Goal: Information Seeking & Learning: Learn about a topic

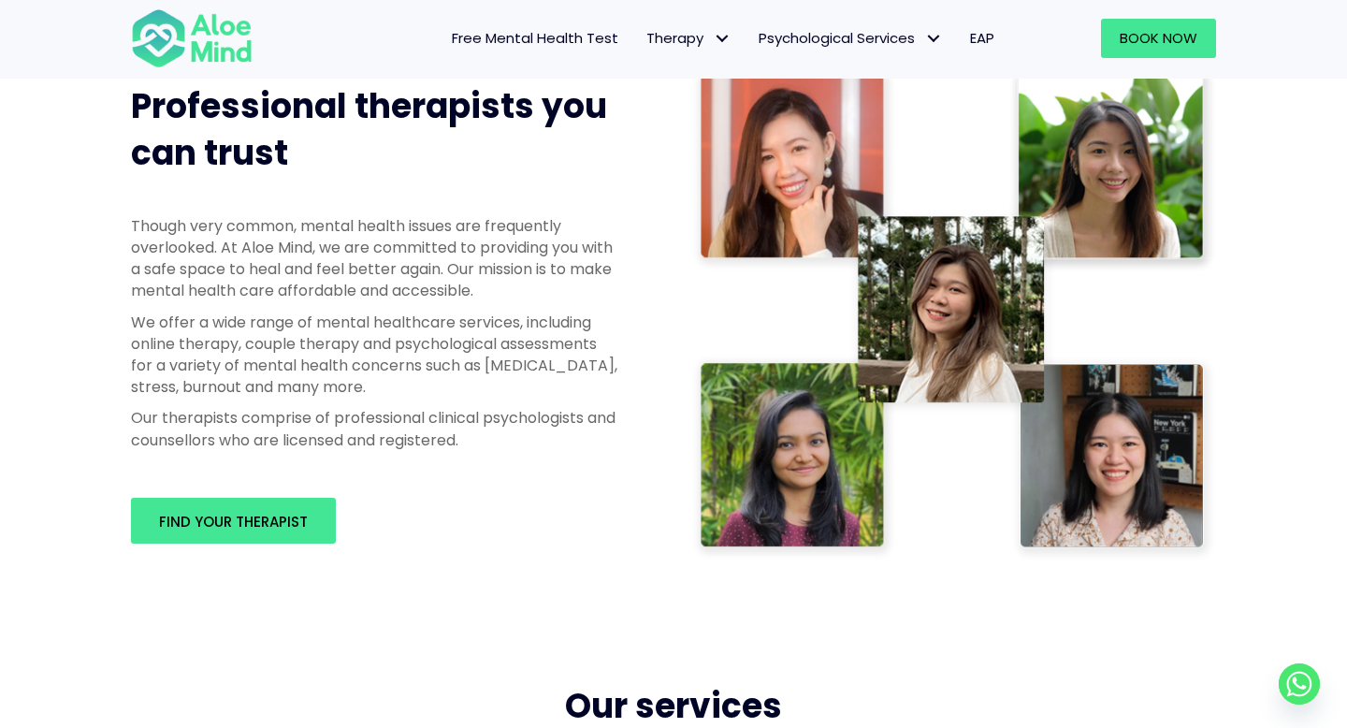
scroll to position [935, 0]
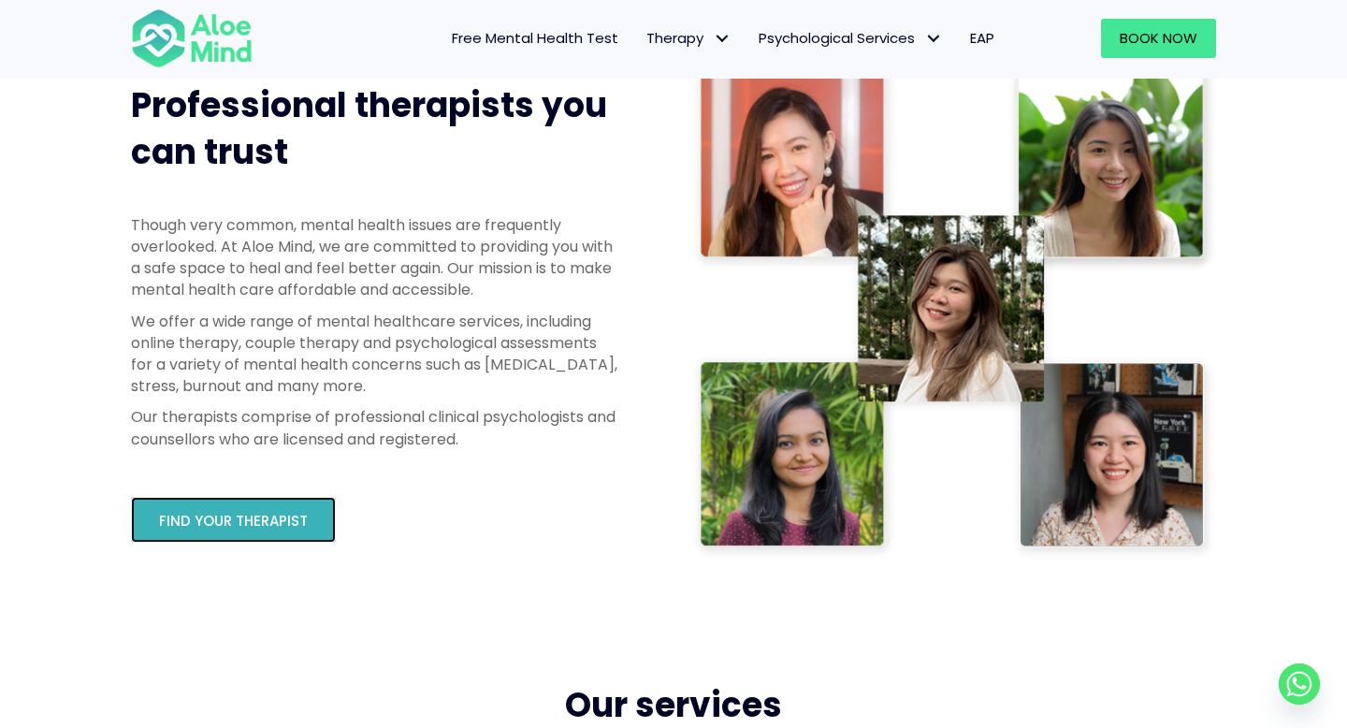
click at [242, 521] on span "Find your therapist" at bounding box center [233, 521] width 149 height 20
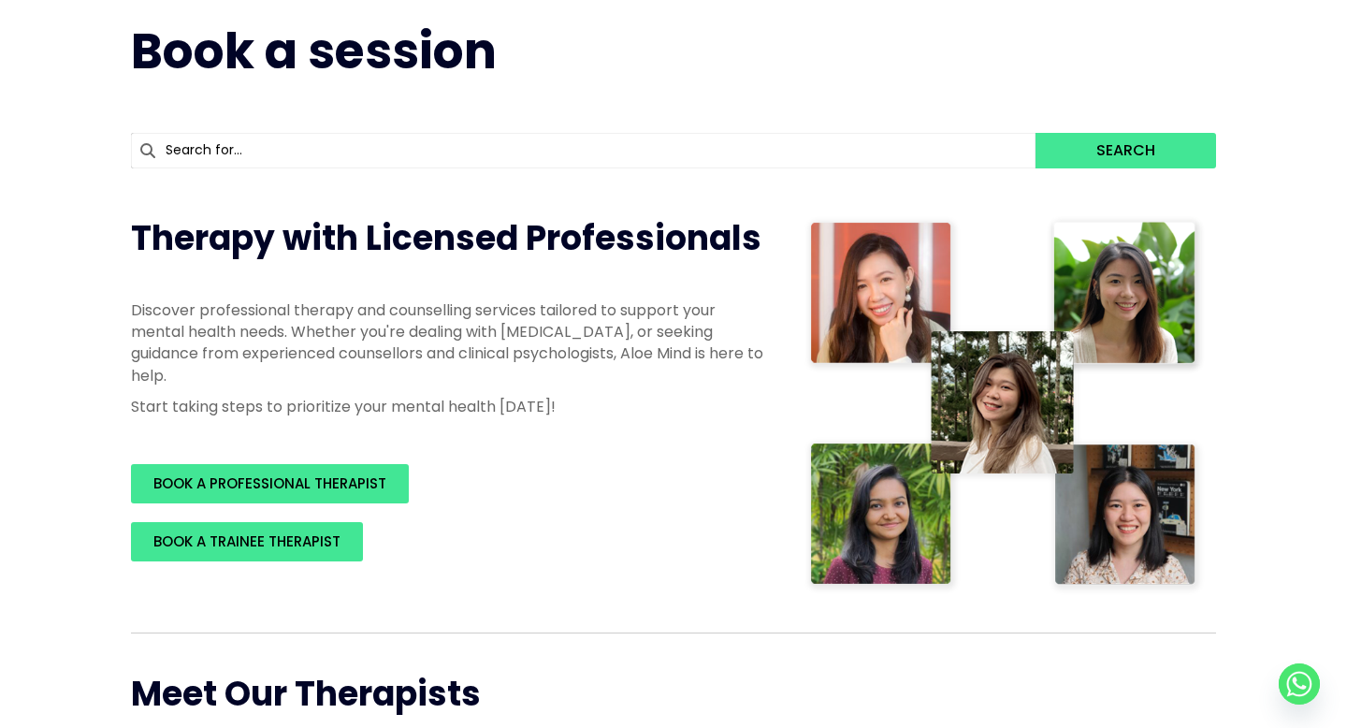
scroll to position [146, 0]
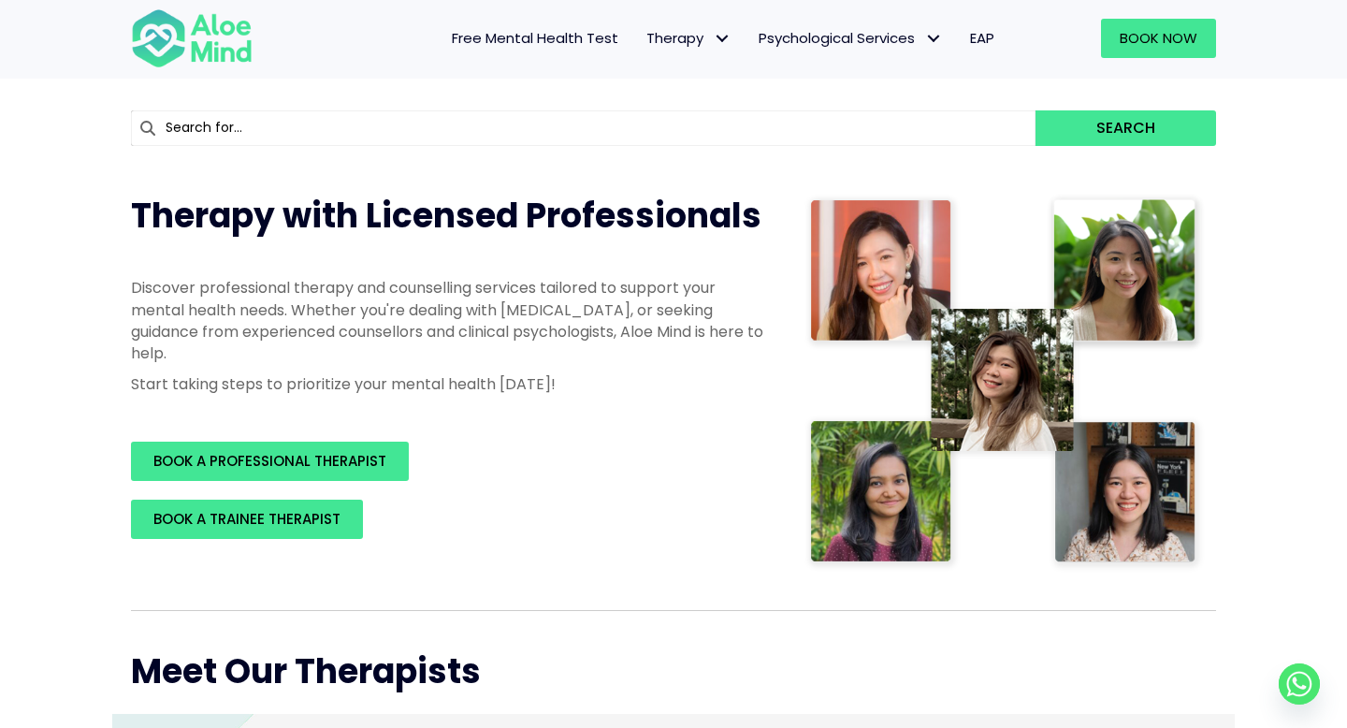
click at [762, 123] on input "text" at bounding box center [583, 128] width 905 height 36
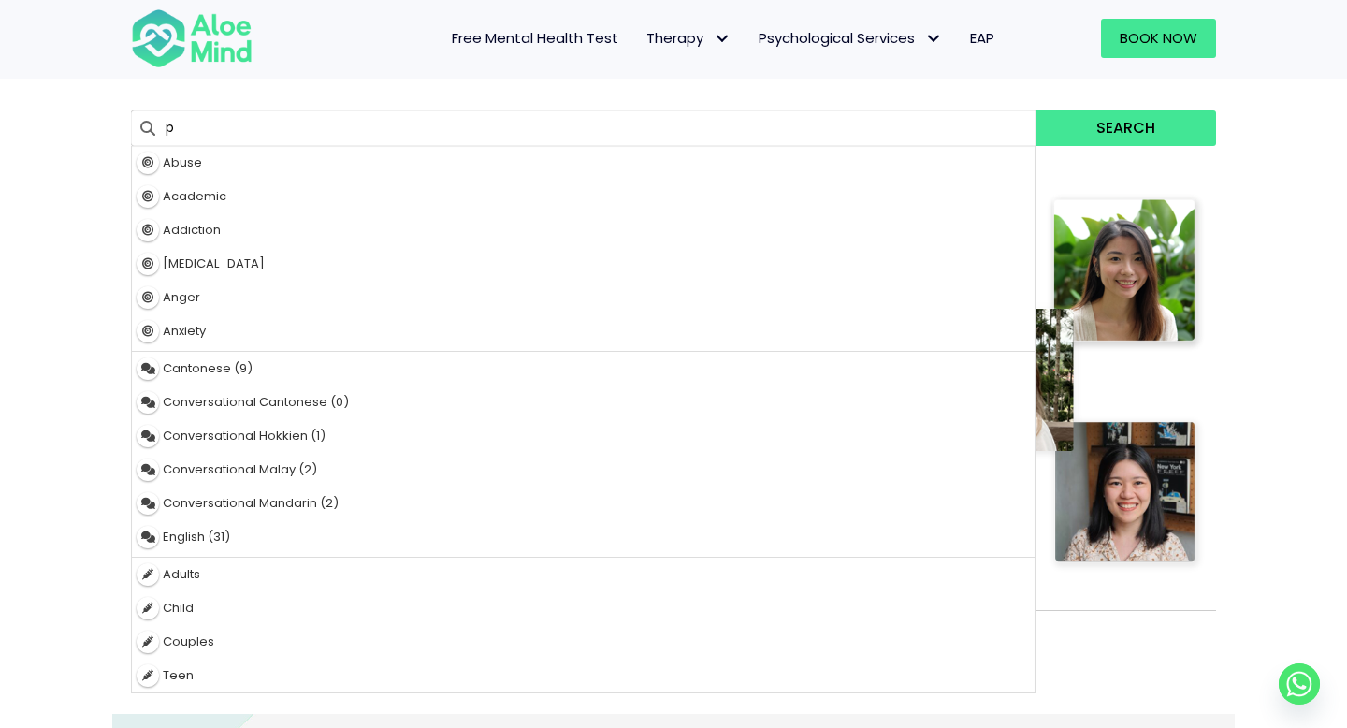
type input "pe"
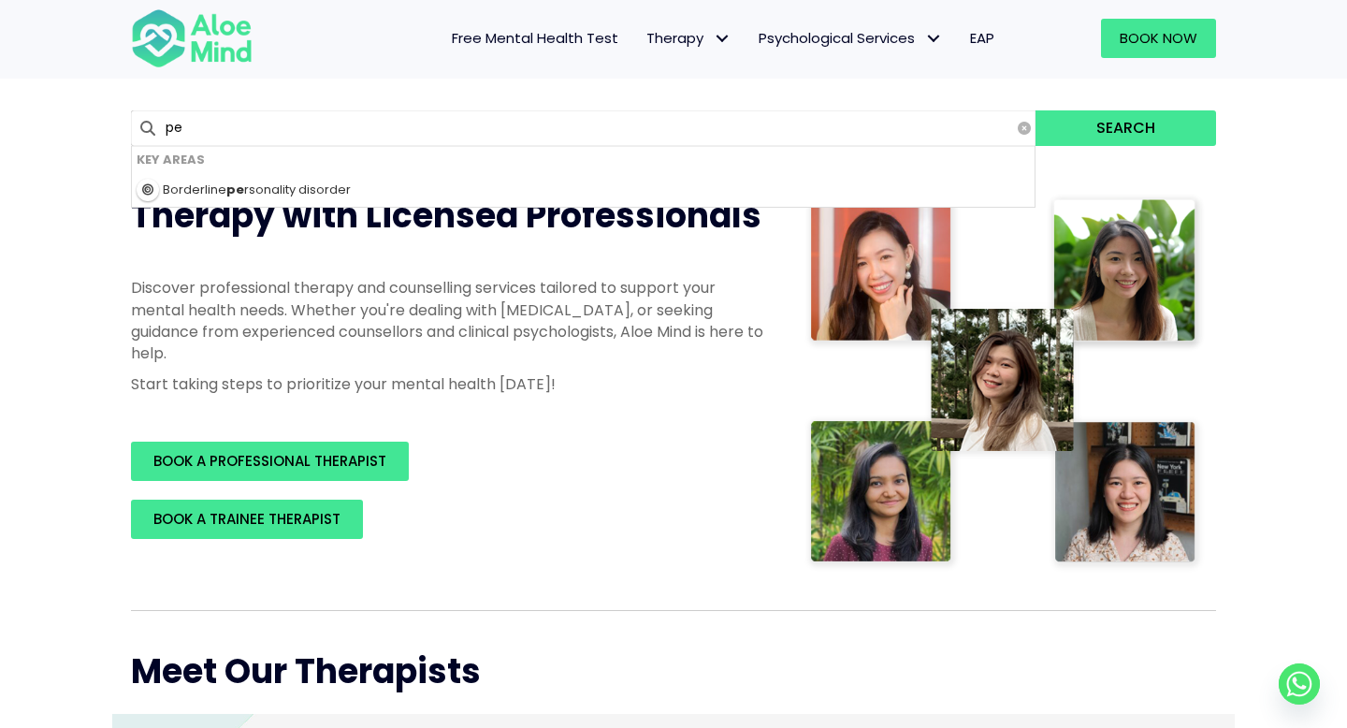
type input "peggy"
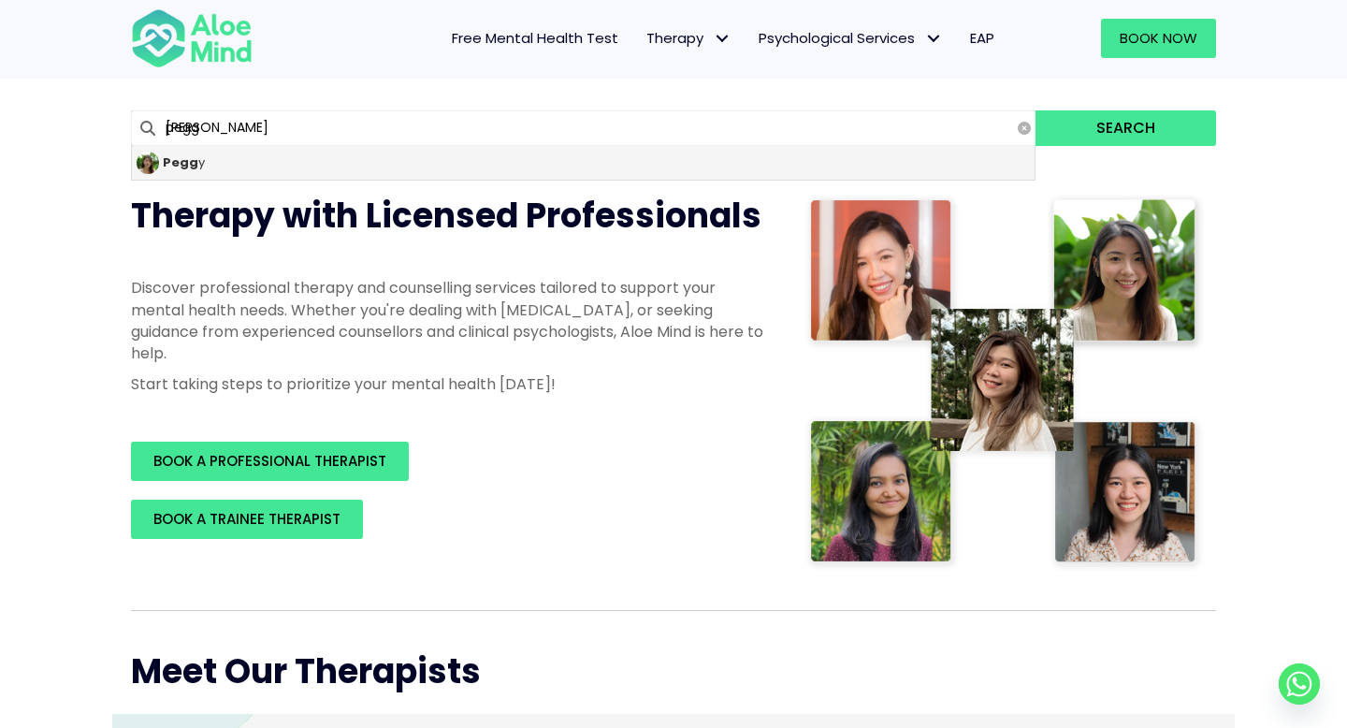
click at [622, 177] on div "Pegg y" at bounding box center [583, 163] width 903 height 34
type input "Peggy"
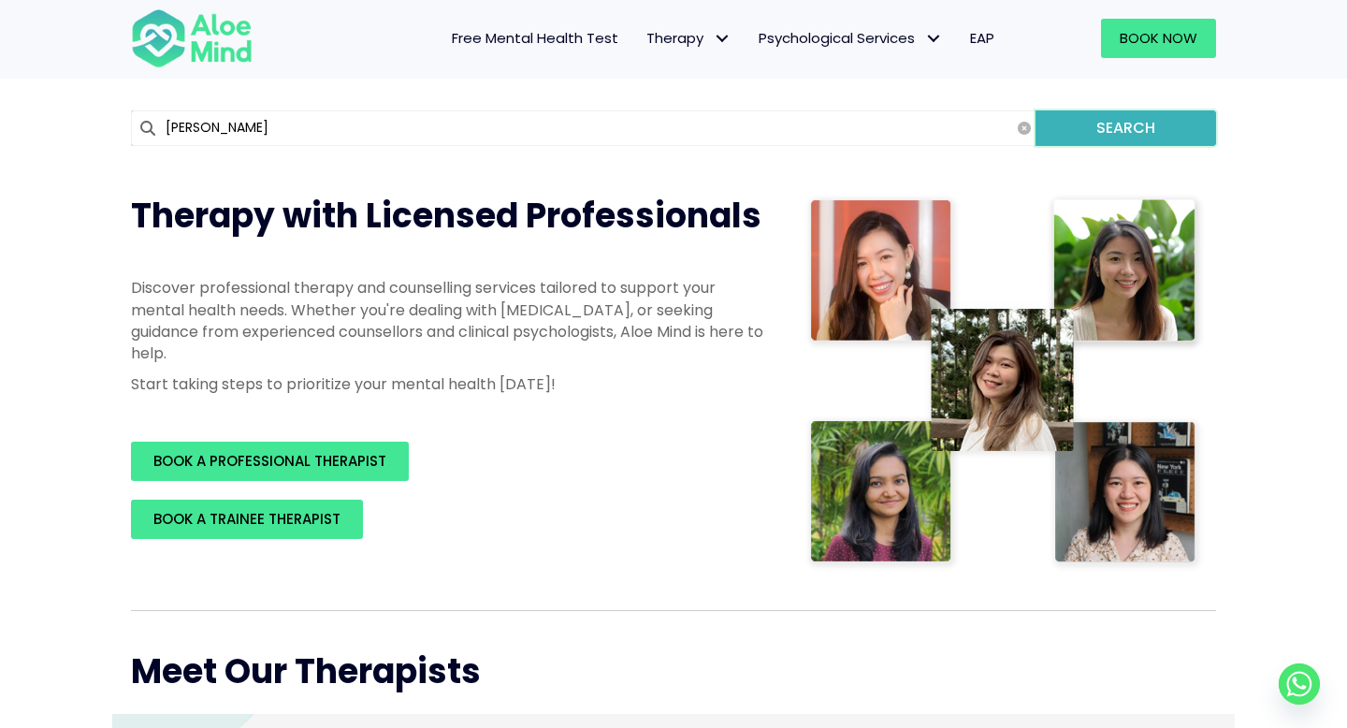
click at [1129, 125] on button "Search" at bounding box center [1126, 128] width 181 height 36
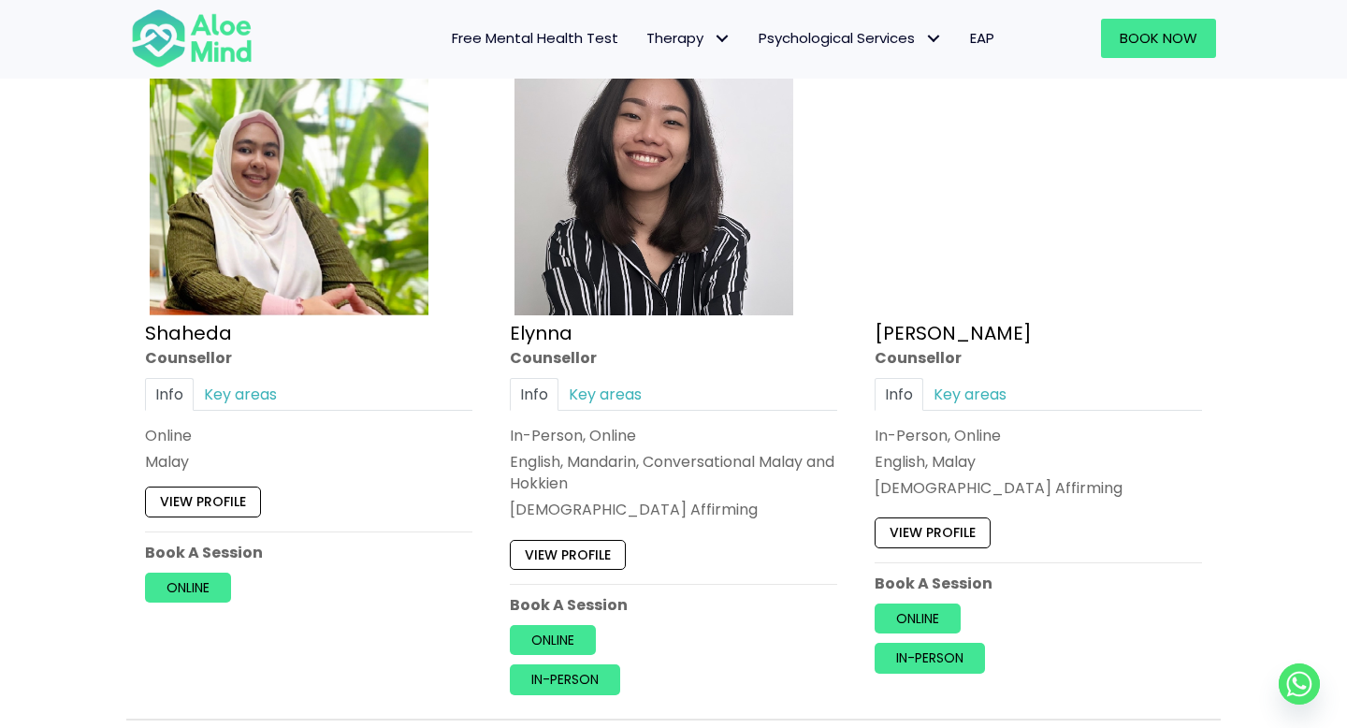
scroll to position [1731, 0]
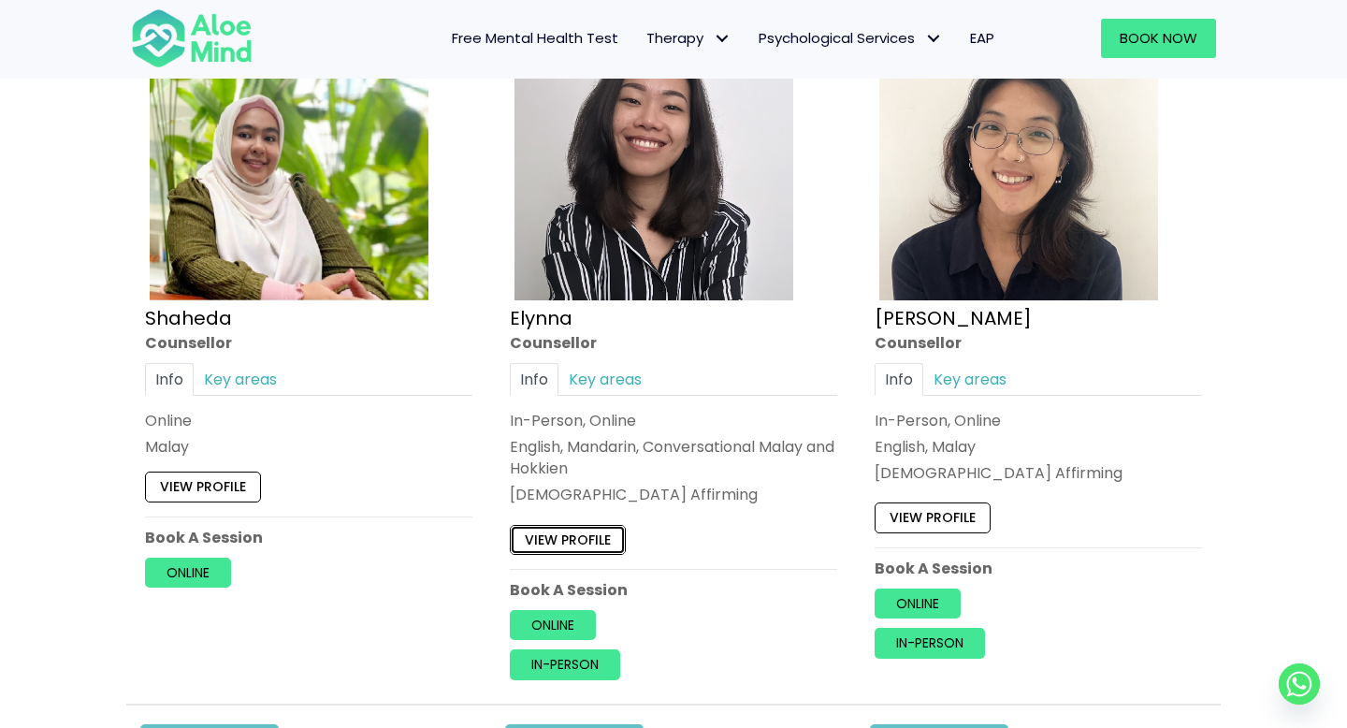
click at [579, 537] on link "View profile" at bounding box center [568, 540] width 116 height 30
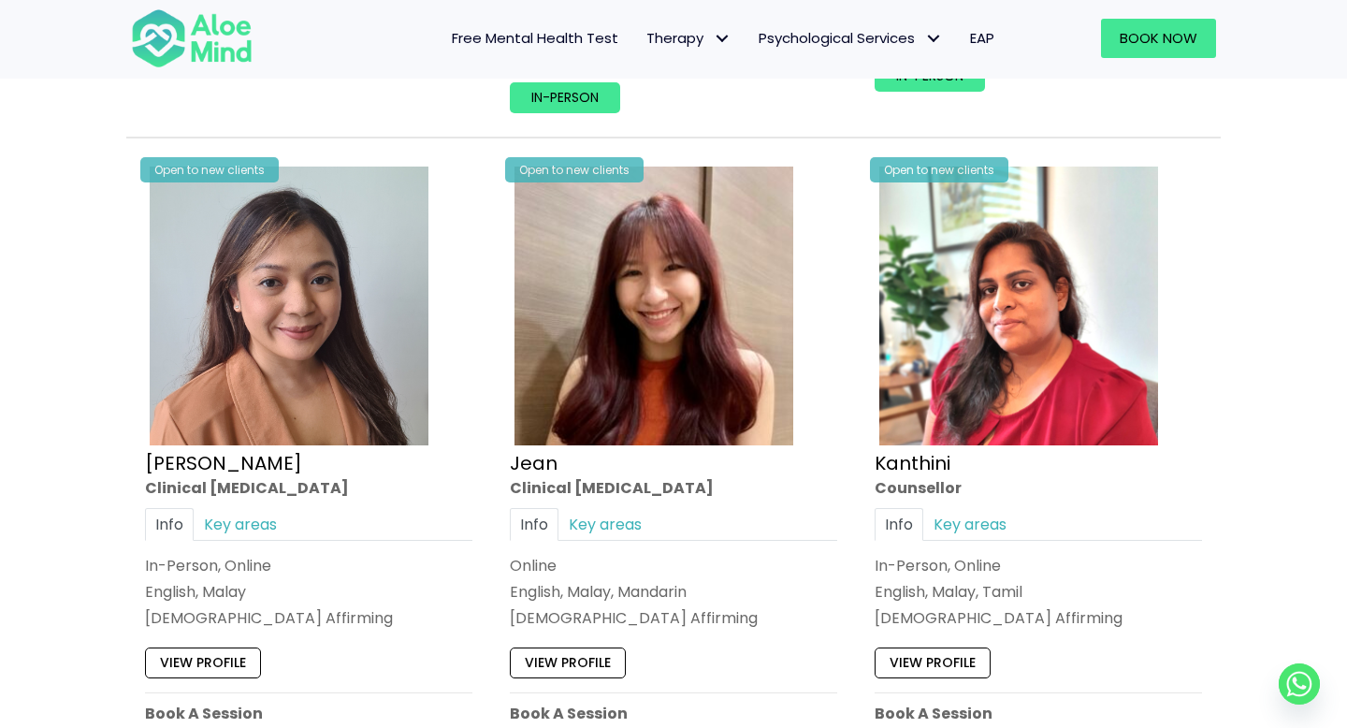
scroll to position [2299, 0]
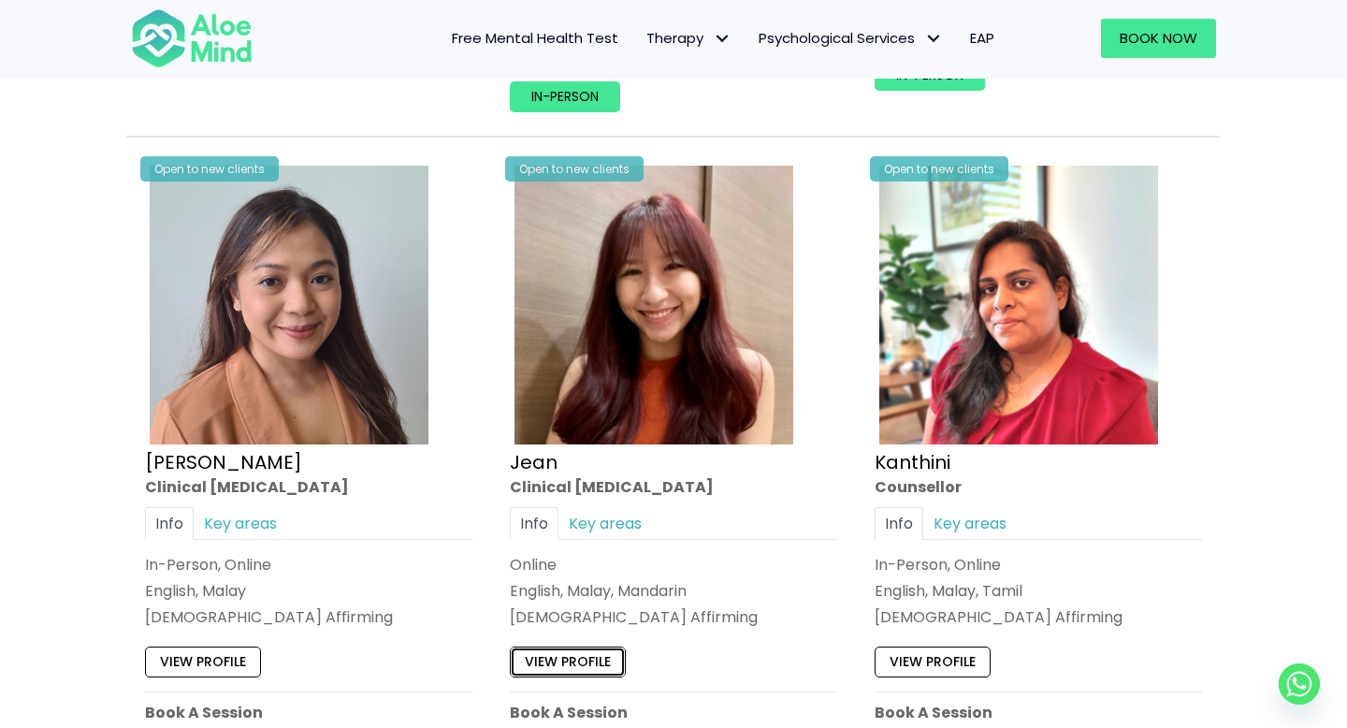
click at [555, 667] on link "View profile" at bounding box center [568, 662] width 116 height 30
click at [212, 659] on link "View profile" at bounding box center [203, 662] width 116 height 30
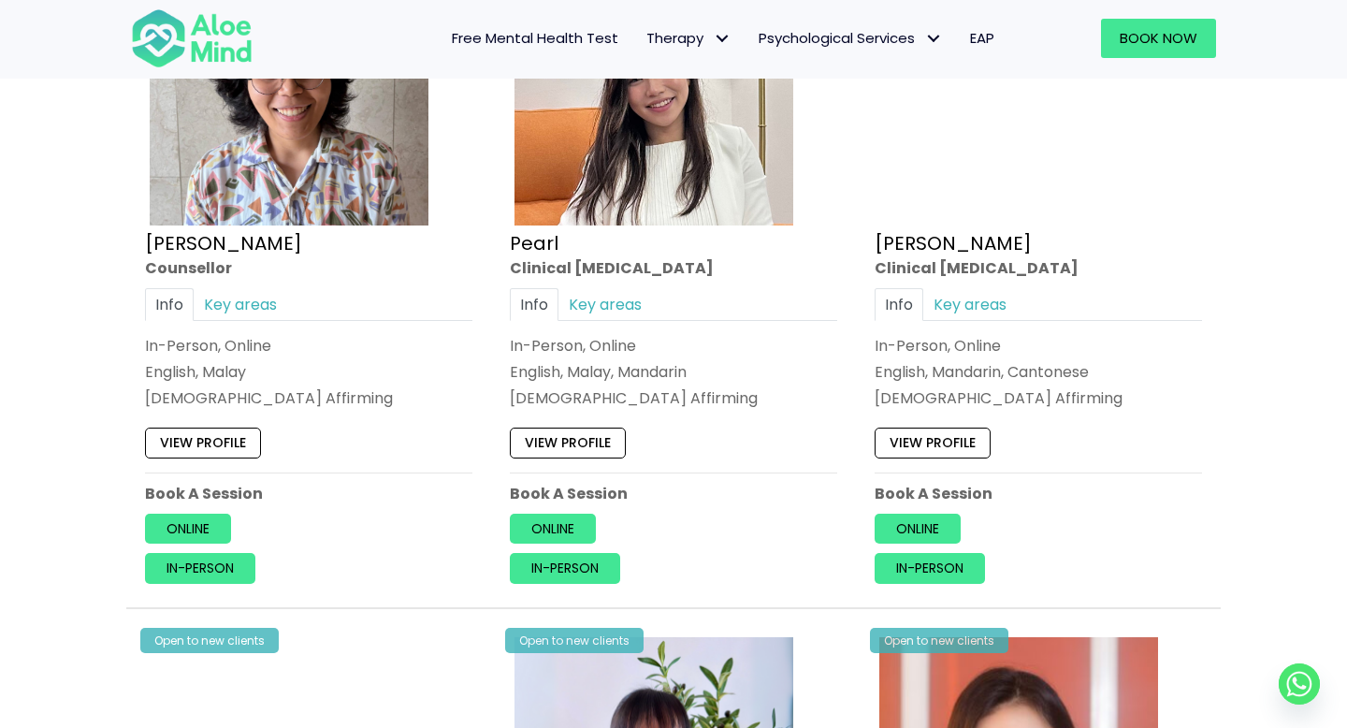
scroll to position [3907, 0]
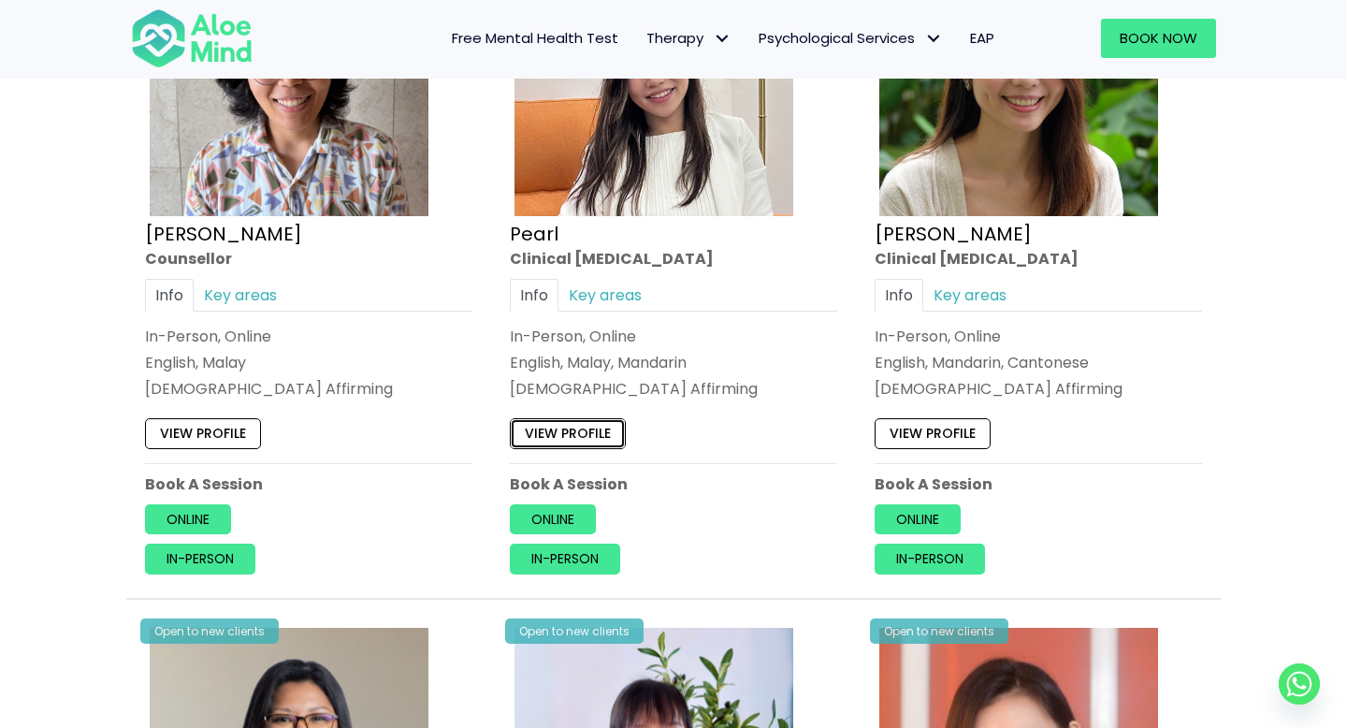
click at [579, 441] on link "View profile" at bounding box center [568, 434] width 116 height 30
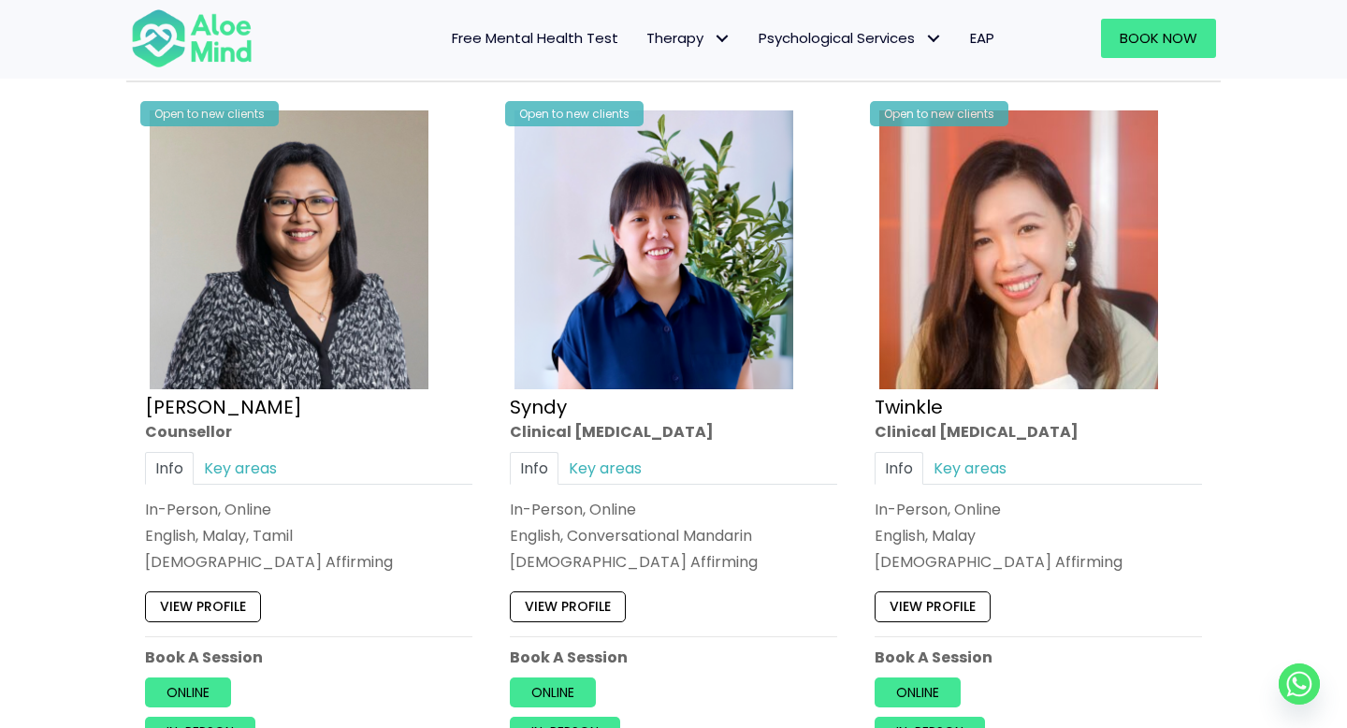
scroll to position [4526, 0]
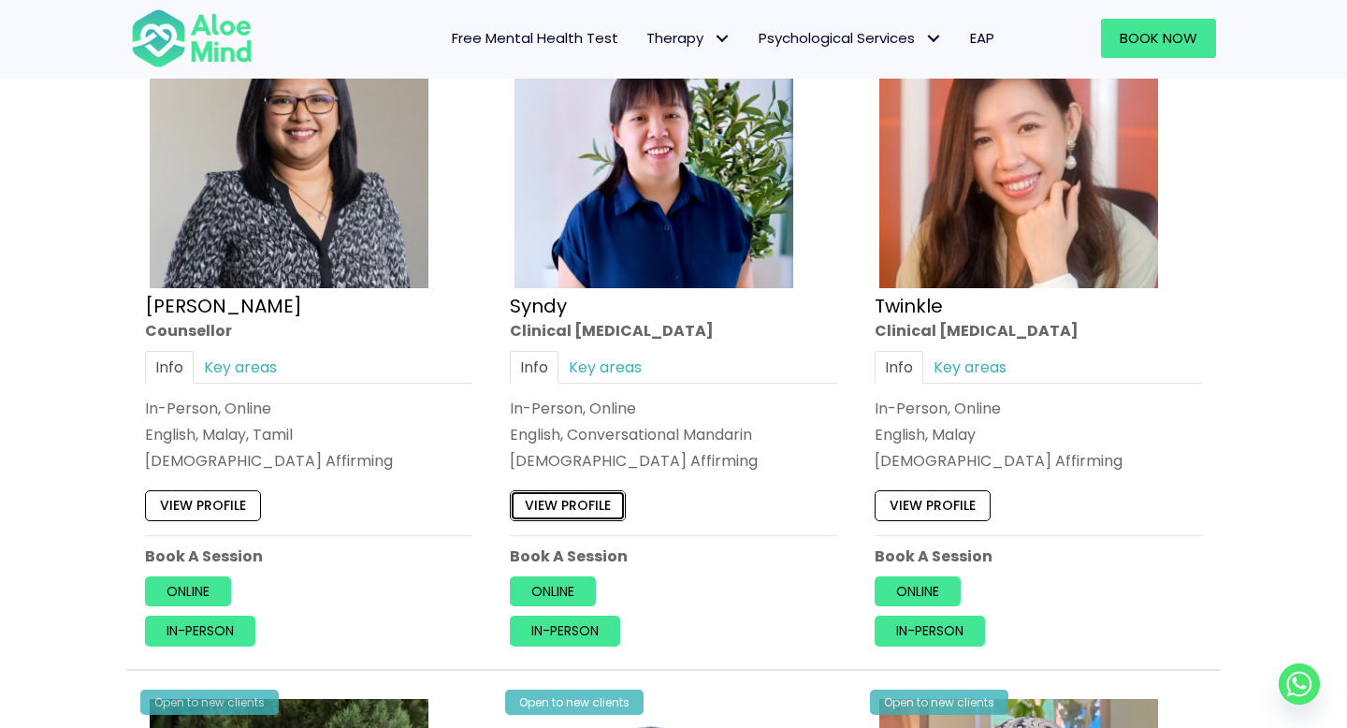
click at [591, 501] on link "View profile" at bounding box center [568, 505] width 116 height 30
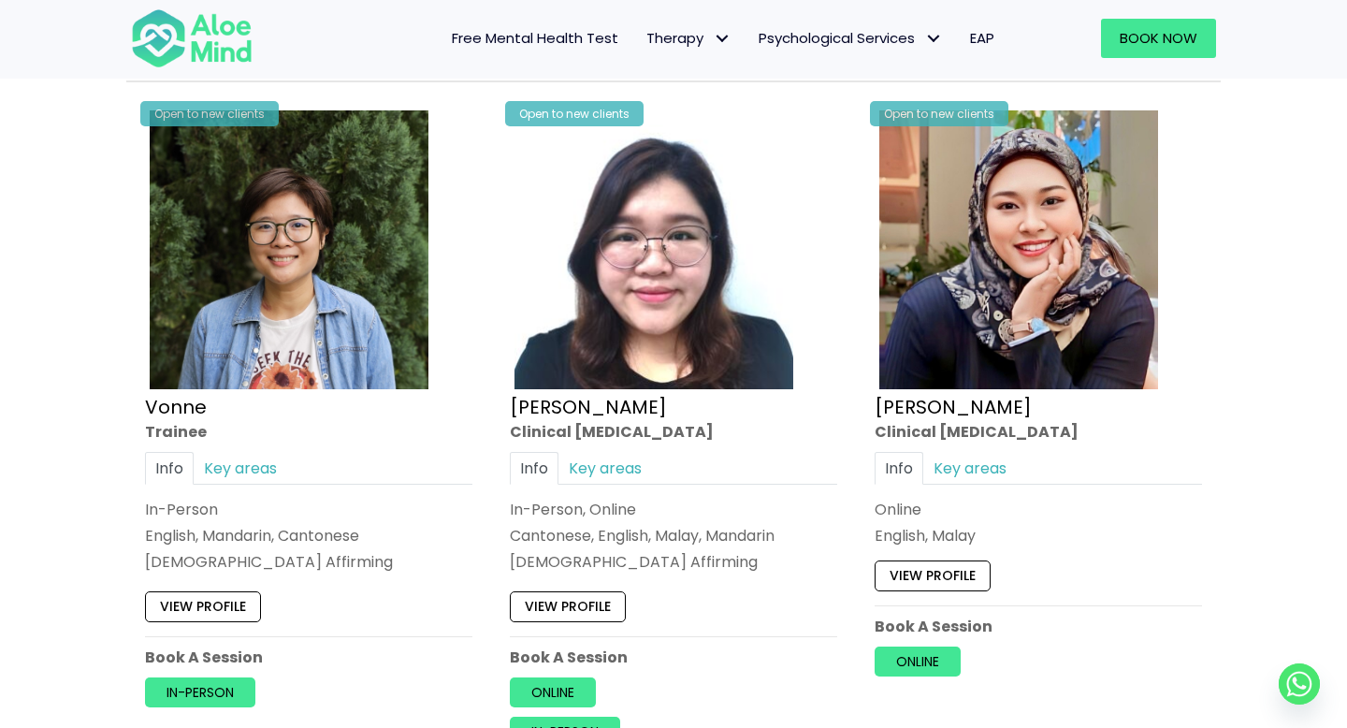
scroll to position [5116, 0]
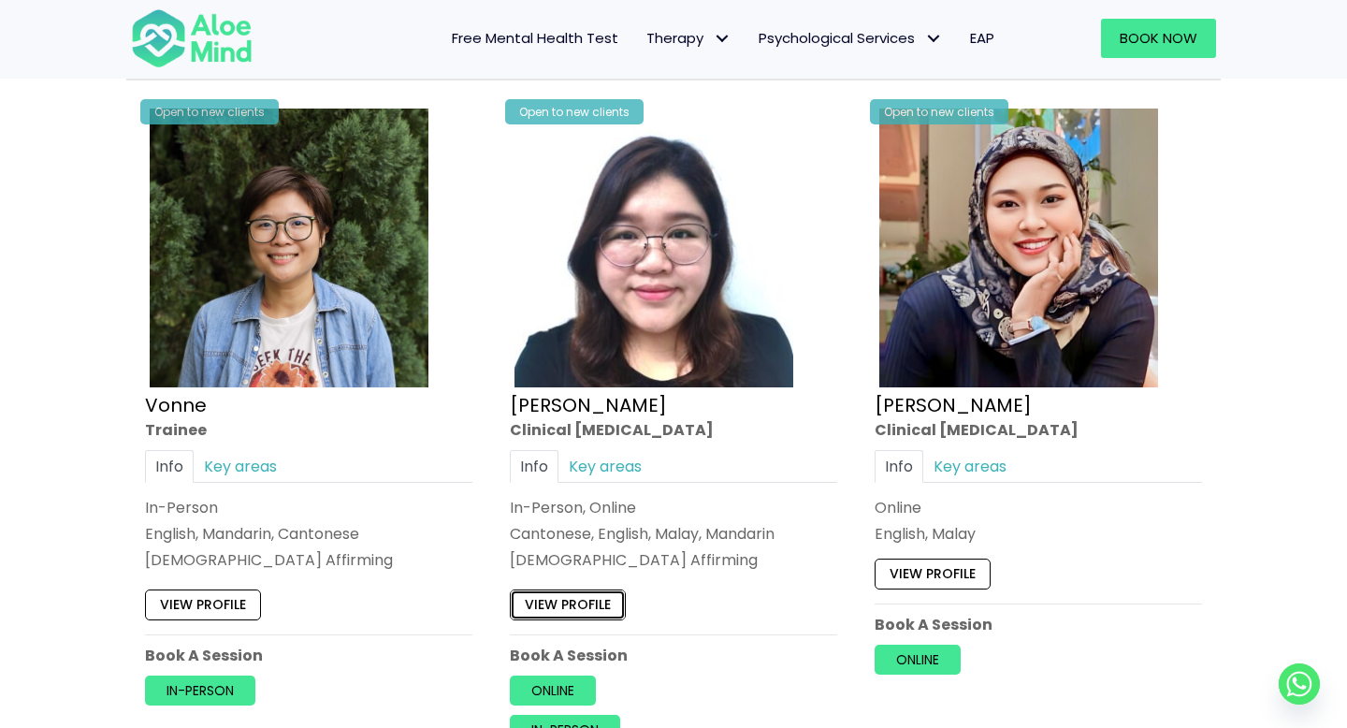
click at [589, 602] on link "View profile" at bounding box center [568, 605] width 116 height 30
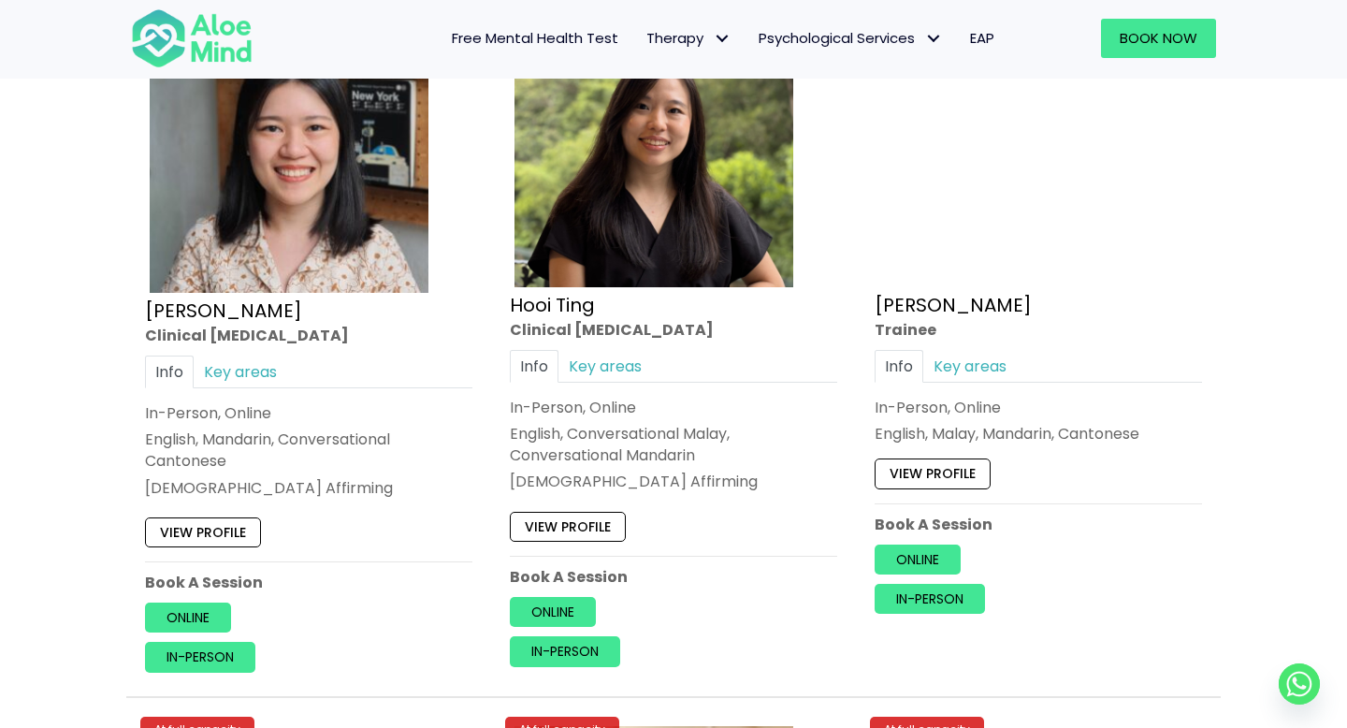
scroll to position [6612, 0]
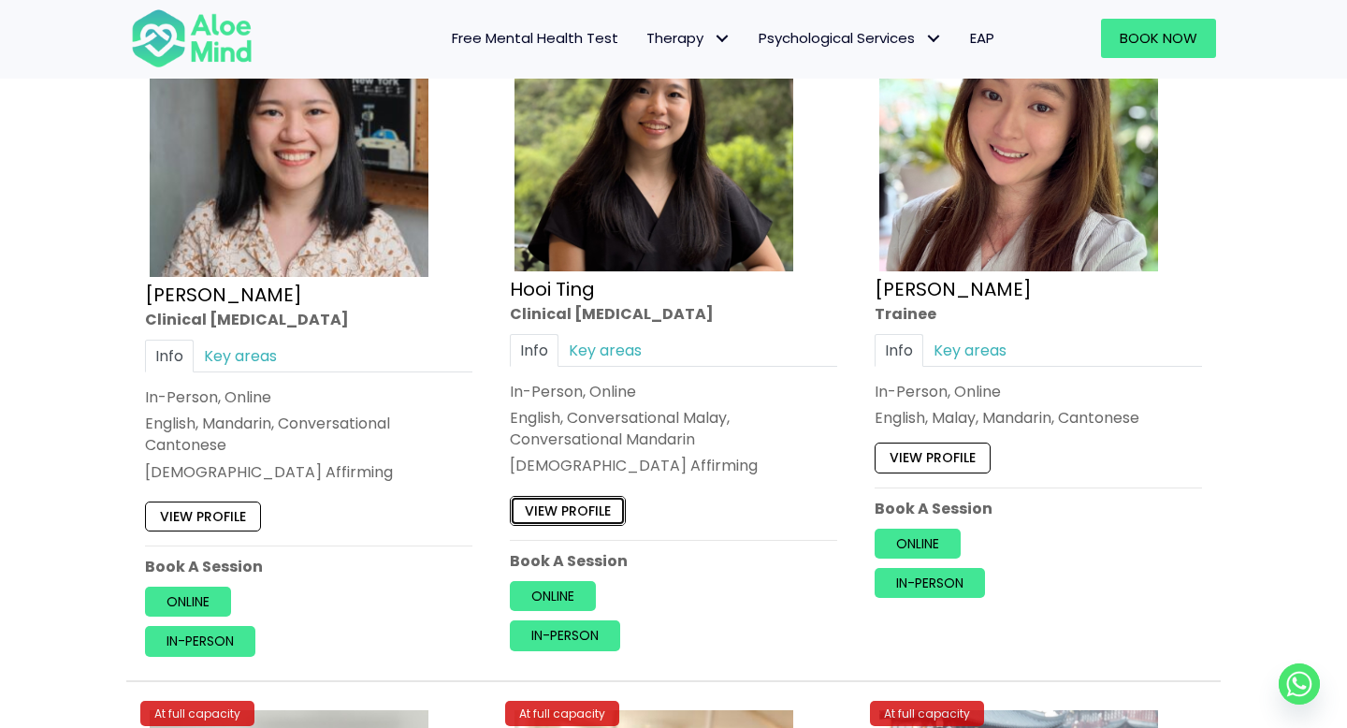
click at [592, 523] on link "View profile" at bounding box center [568, 511] width 116 height 30
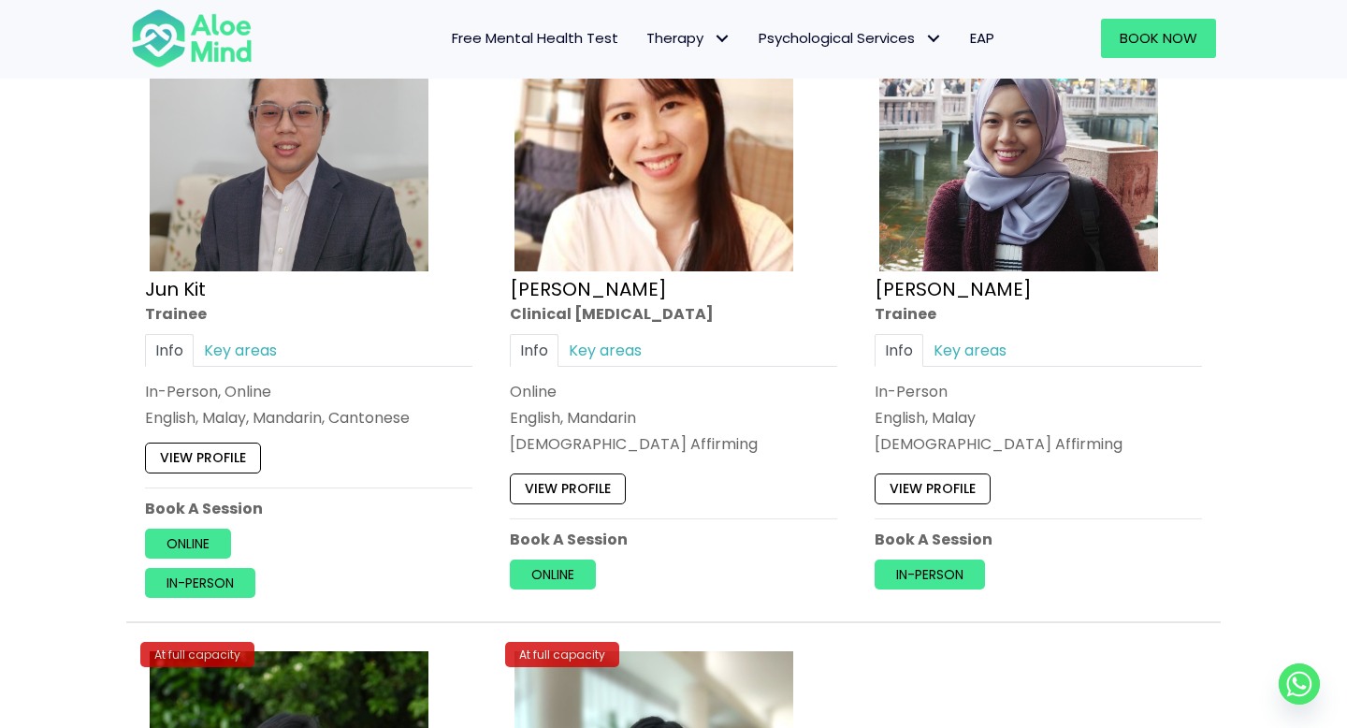
scroll to position [7355, 0]
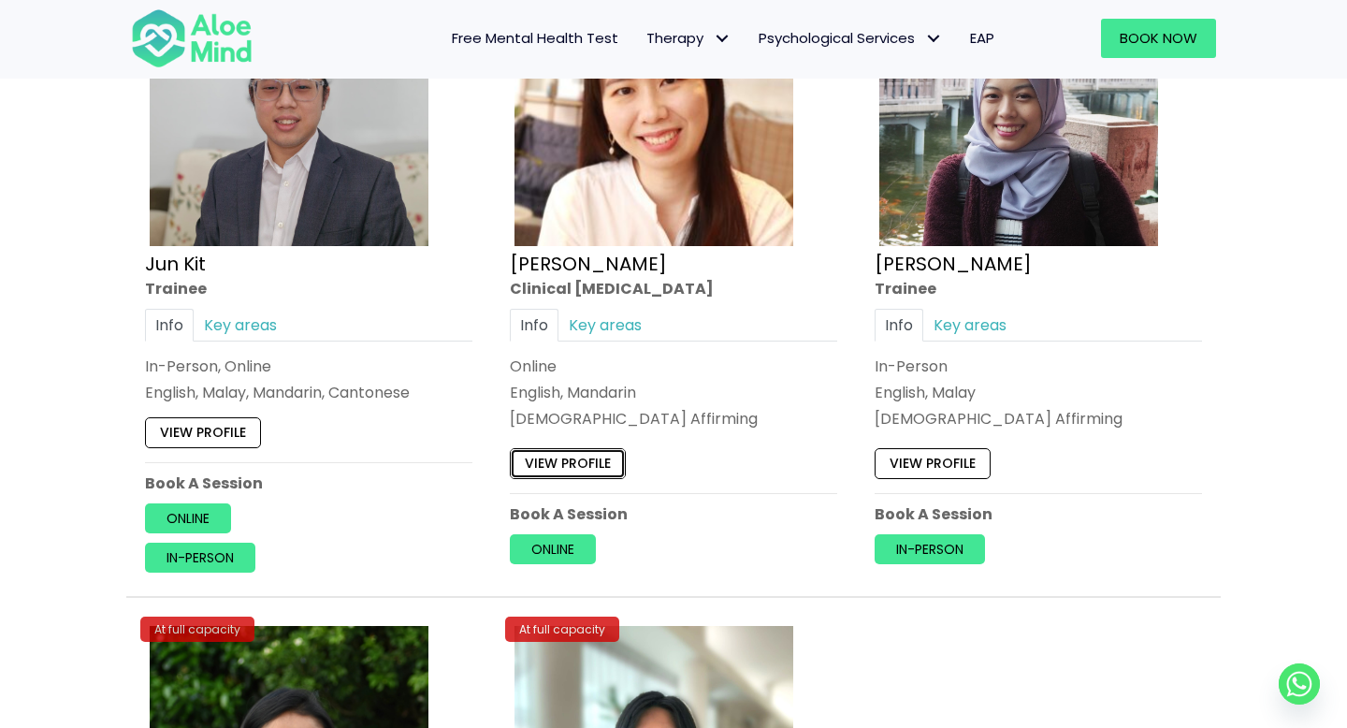
click at [555, 461] on link "View profile" at bounding box center [568, 463] width 116 height 30
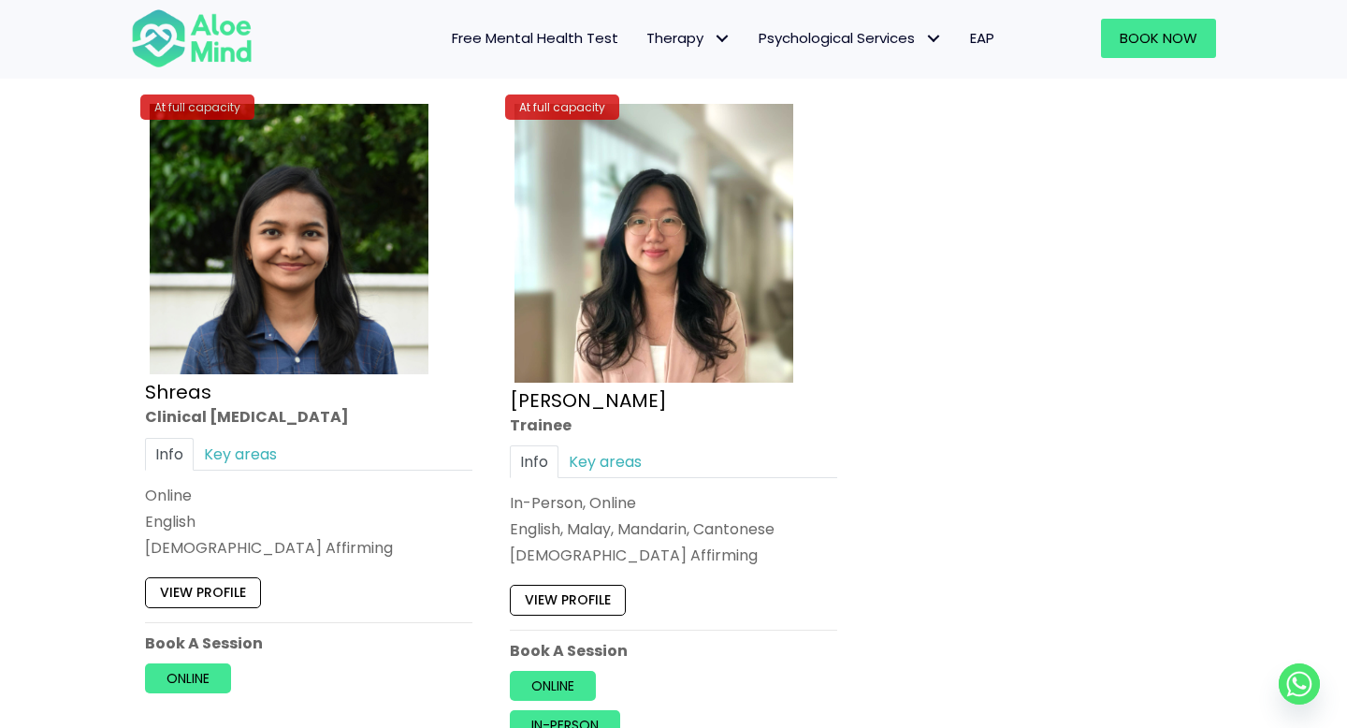
scroll to position [7887, 0]
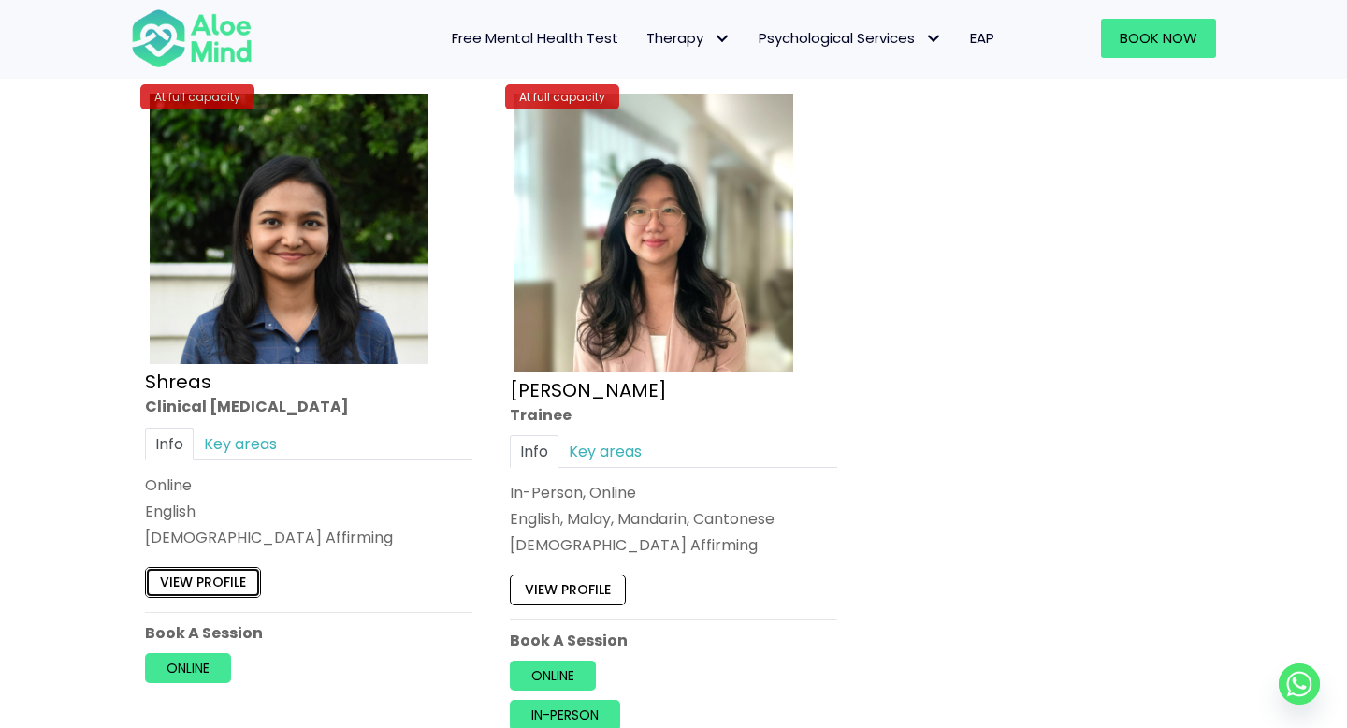
click at [240, 584] on link "View profile" at bounding box center [203, 583] width 116 height 30
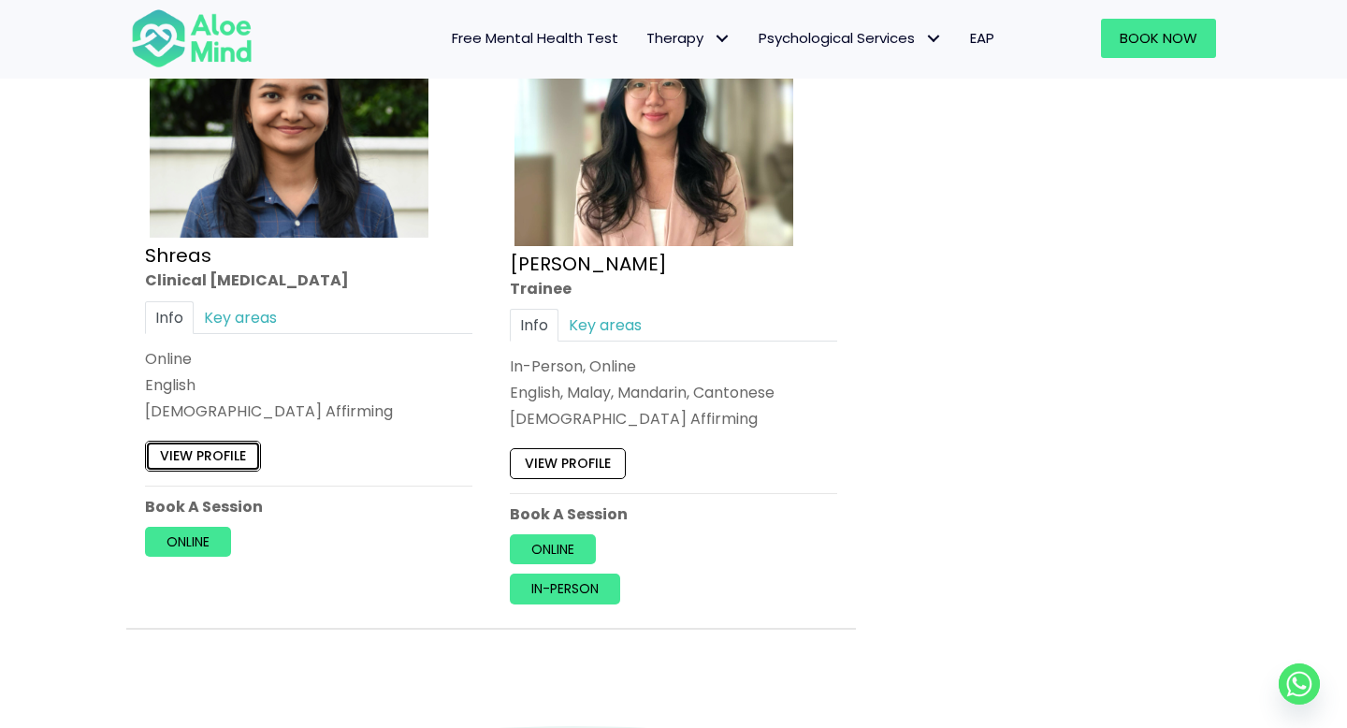
scroll to position [7960, 0]
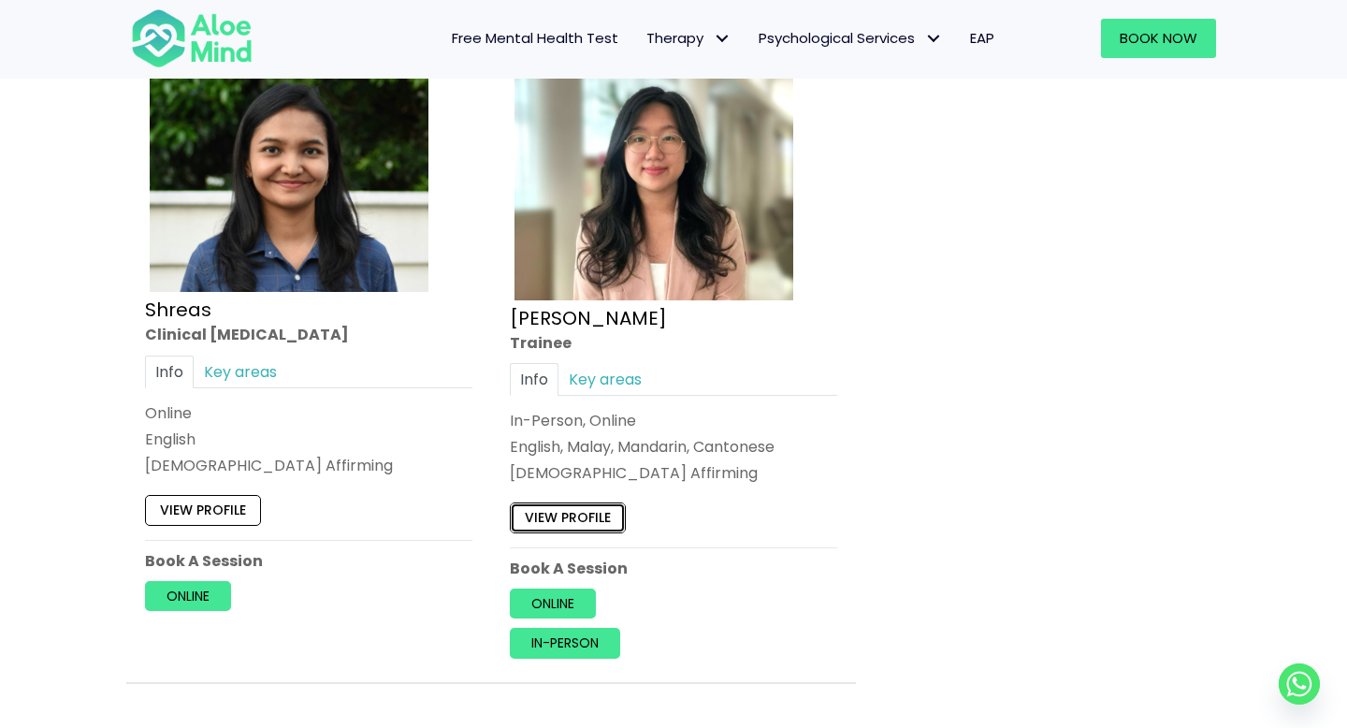
click at [604, 528] on link "View profile" at bounding box center [568, 518] width 116 height 30
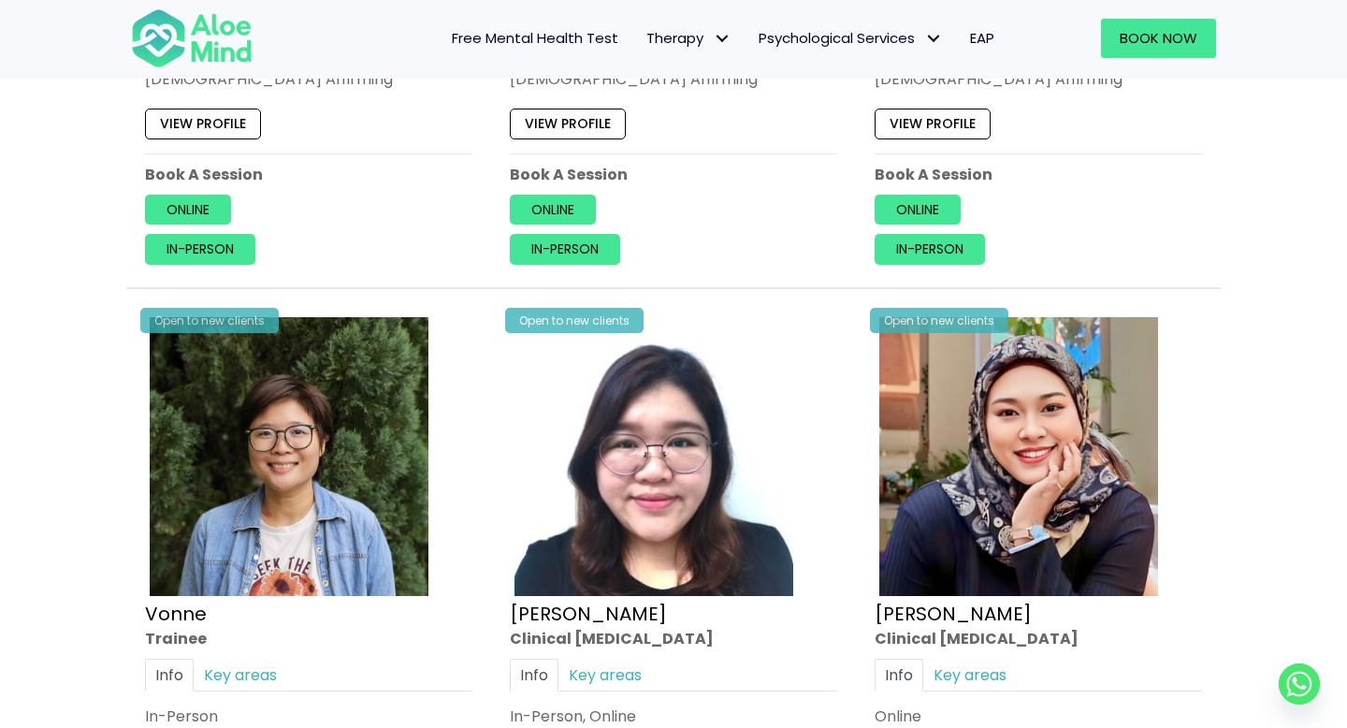
scroll to position [4907, 0]
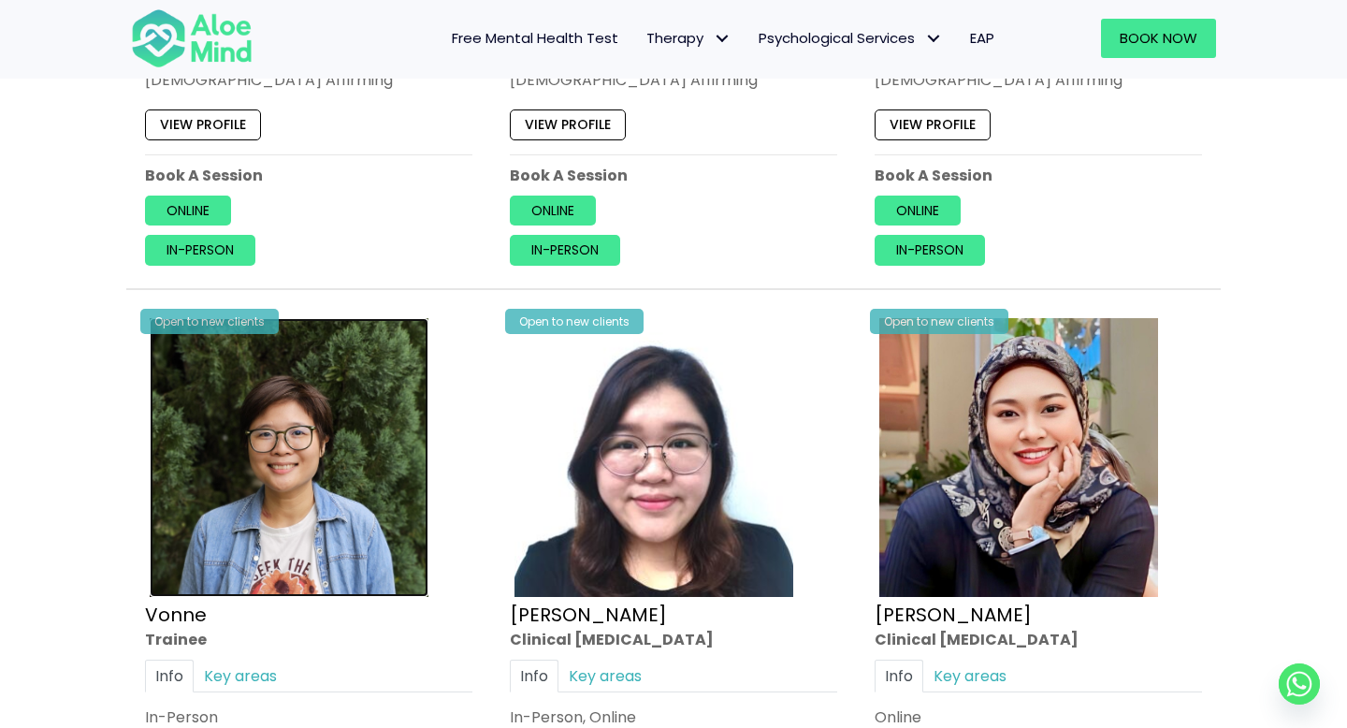
click at [254, 509] on img at bounding box center [289, 457] width 279 height 279
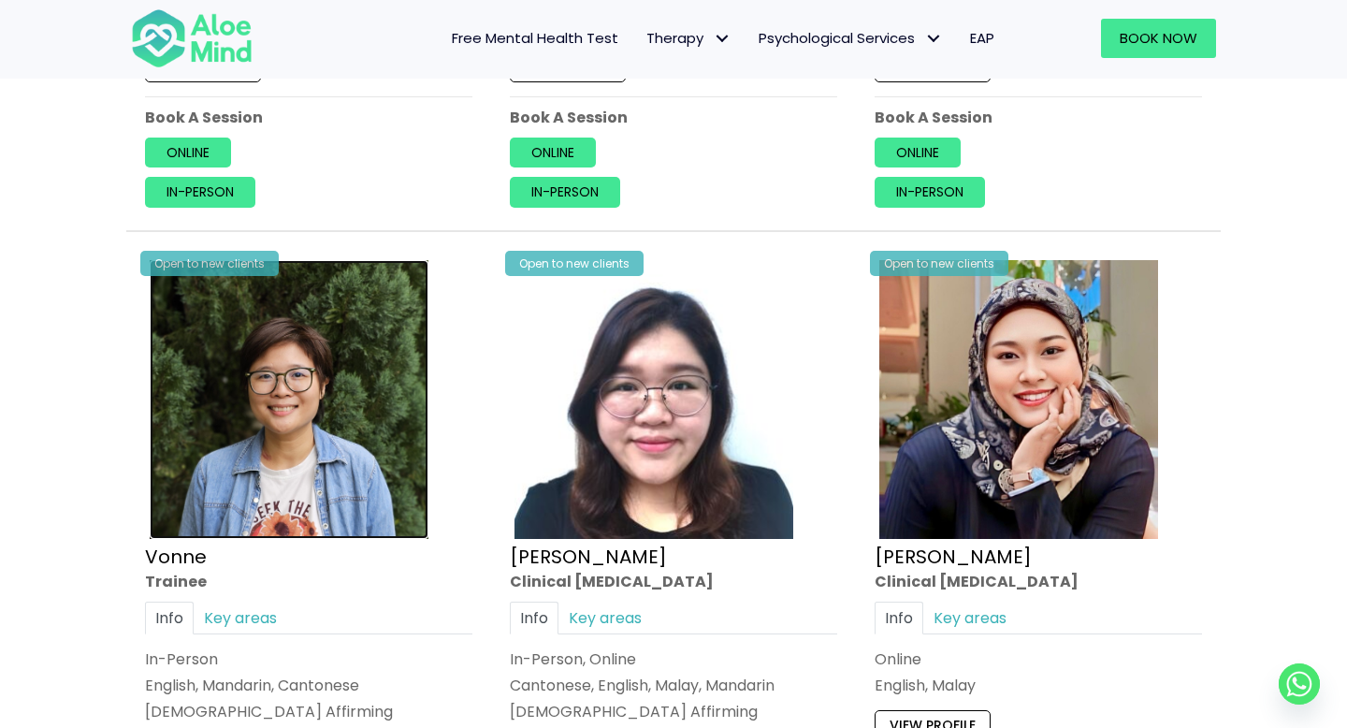
scroll to position [5090, 0]
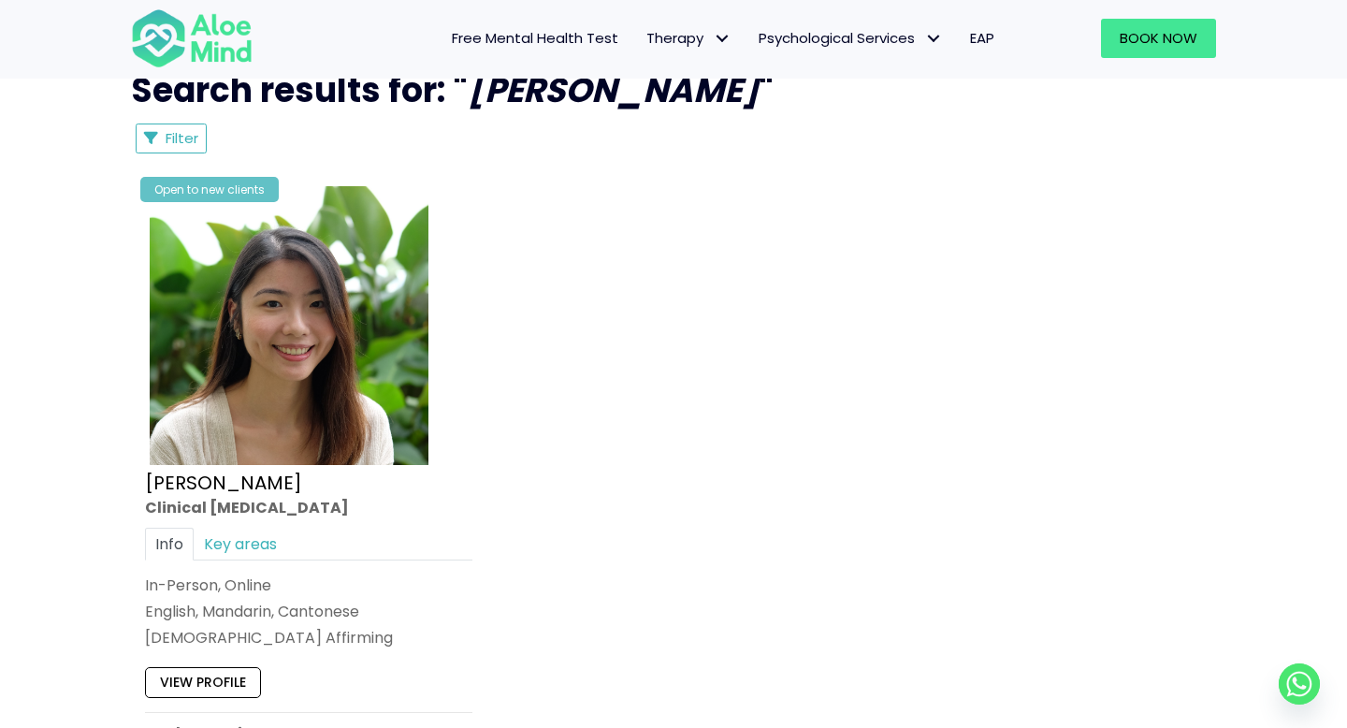
scroll to position [883, 0]
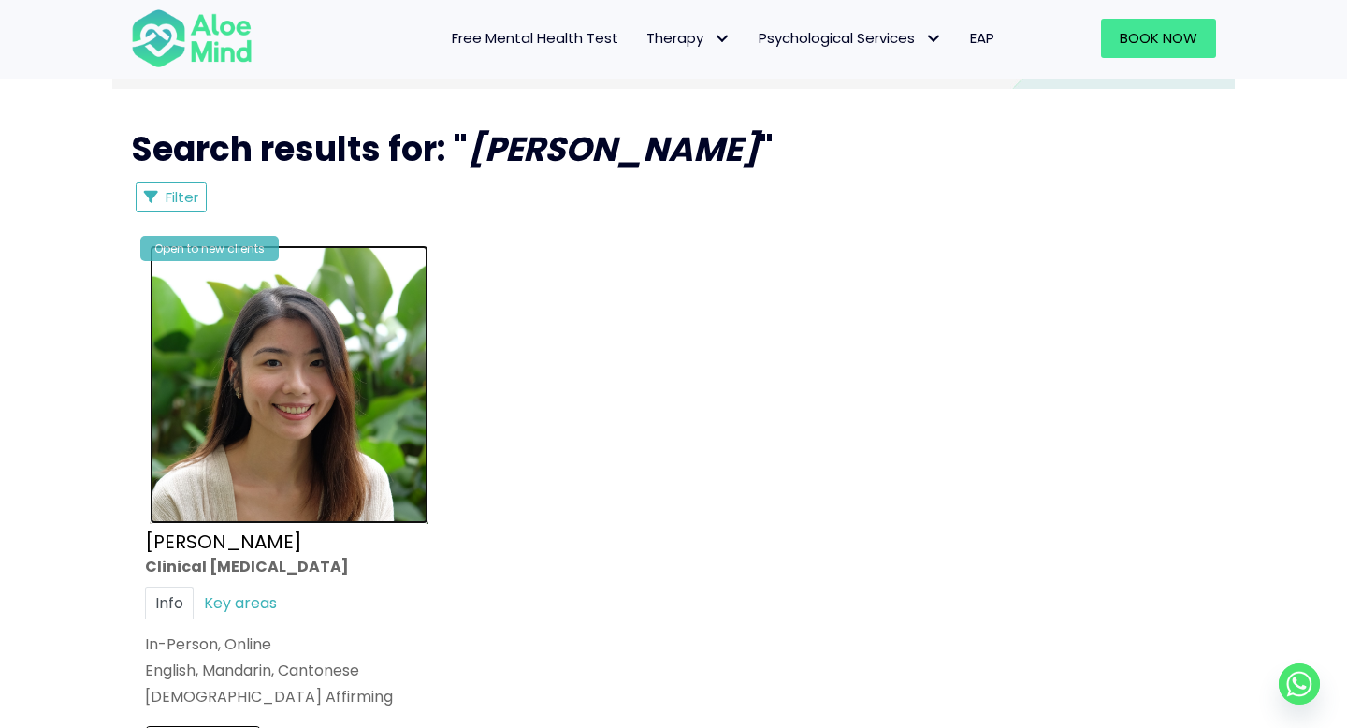
click at [335, 389] on img at bounding box center [289, 384] width 279 height 279
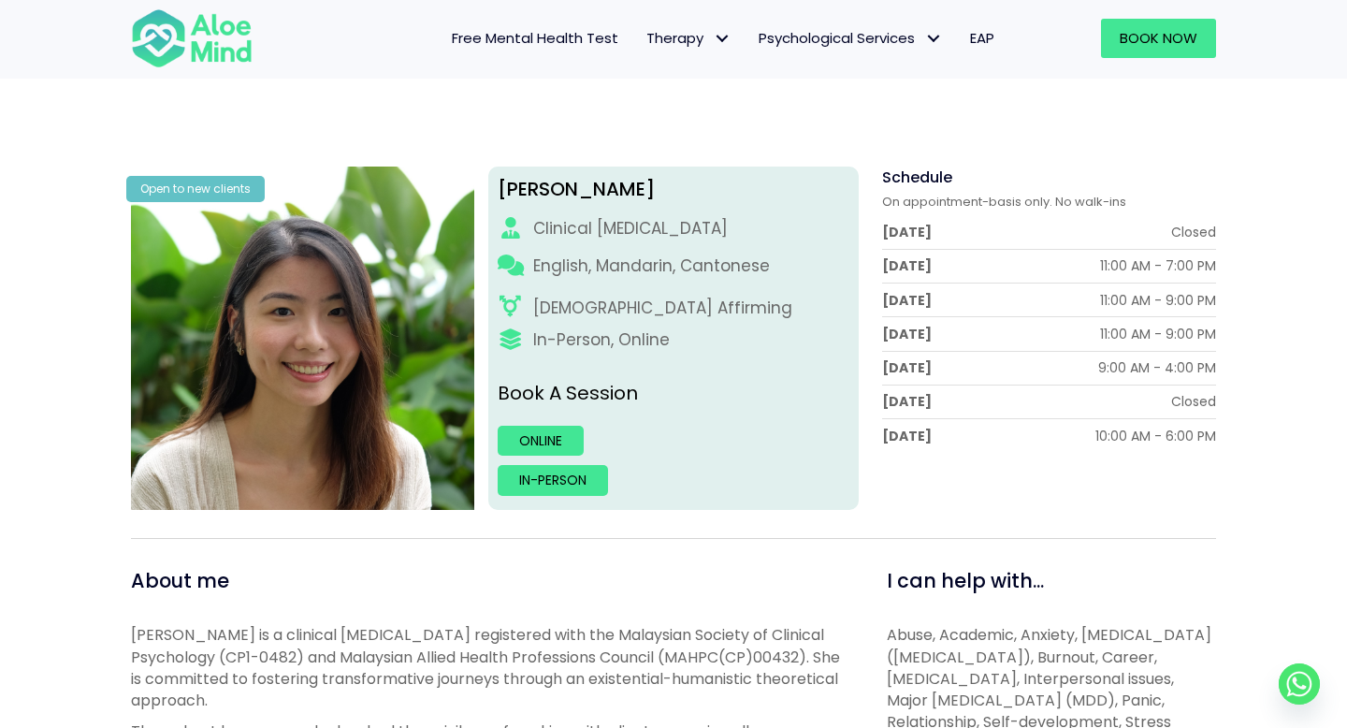
scroll to position [178, 0]
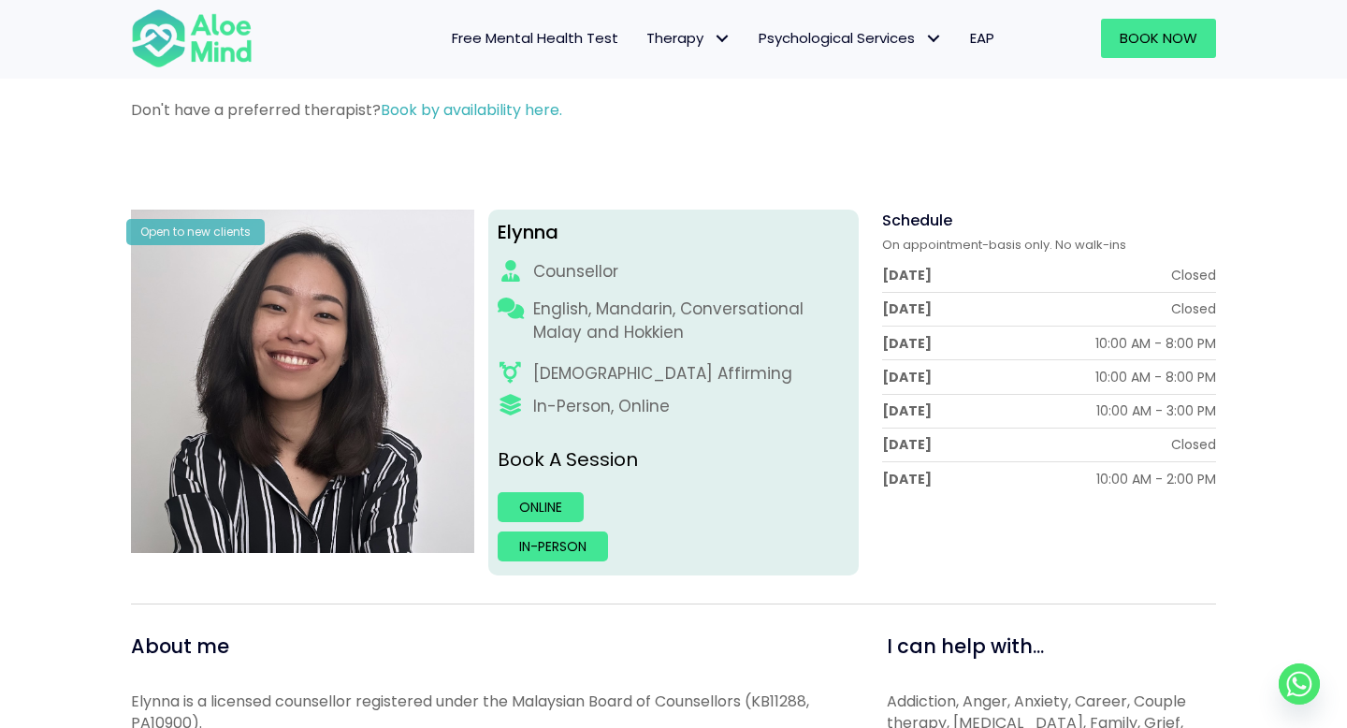
scroll to position [98, 0]
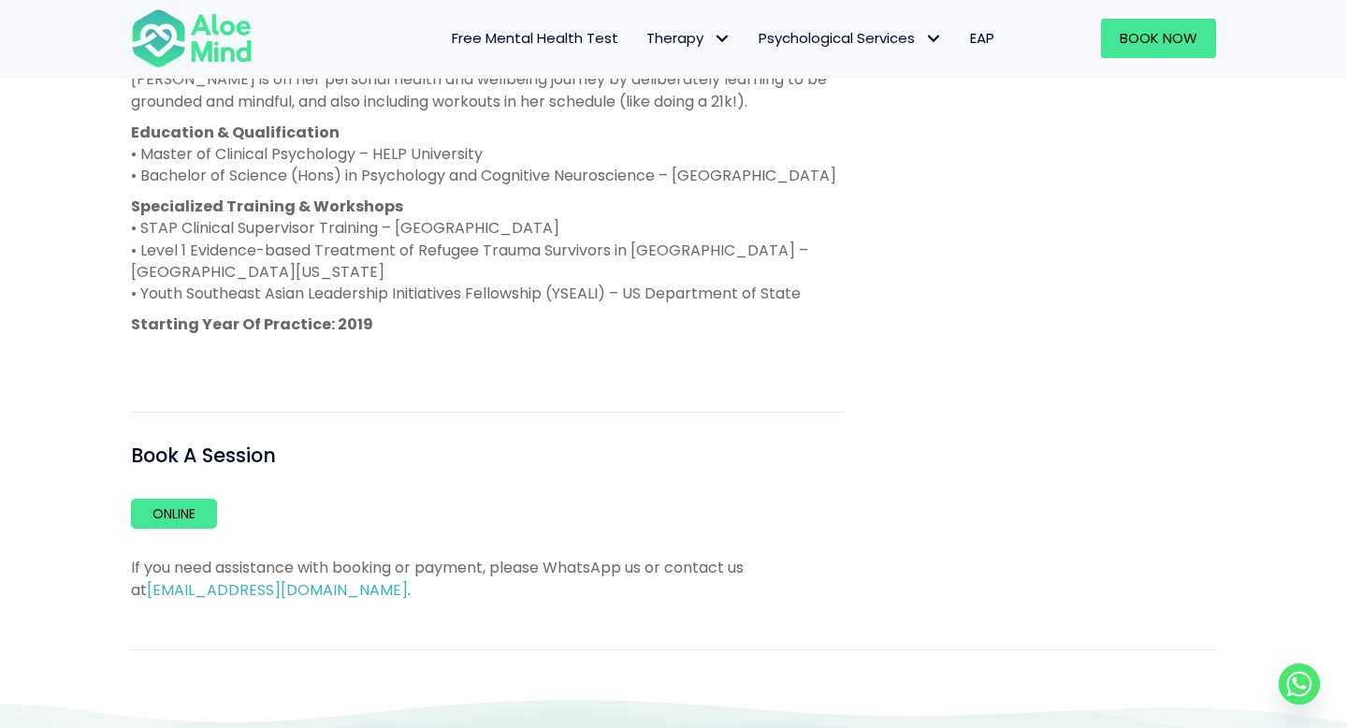
scroll to position [1300, 0]
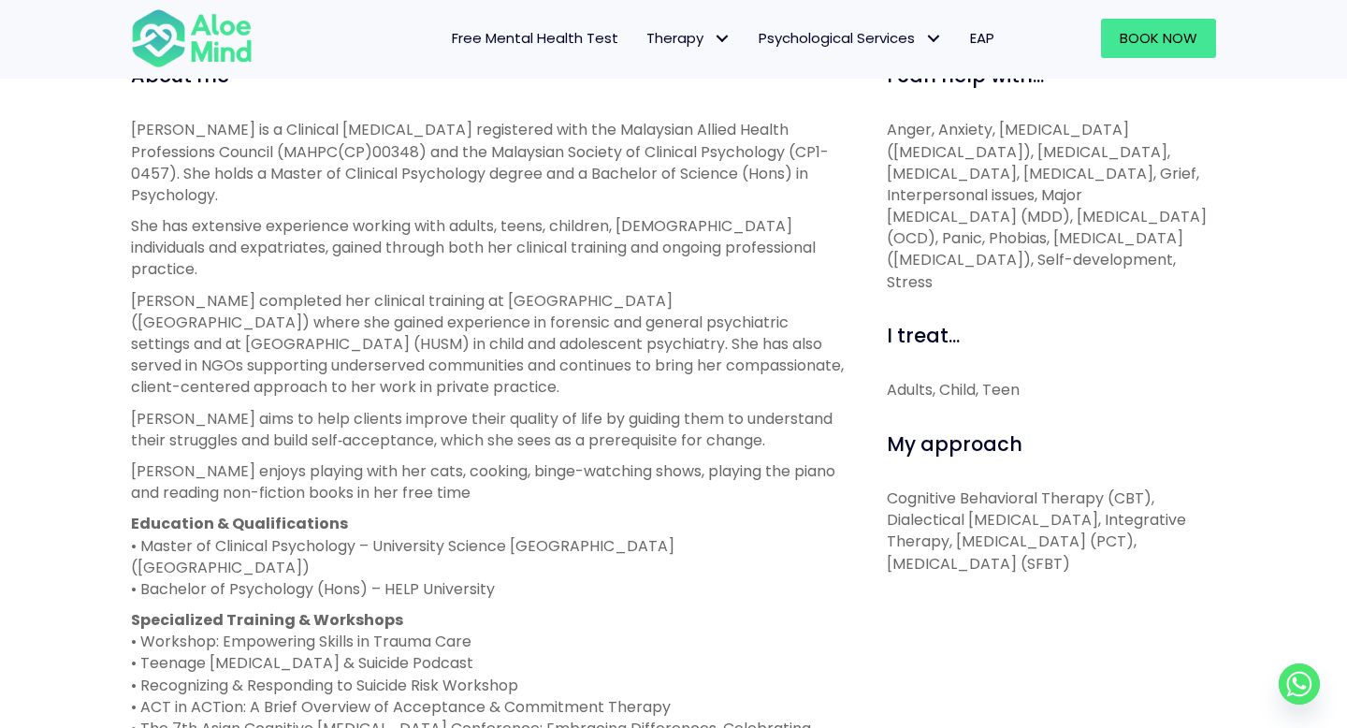
scroll to position [696, 0]
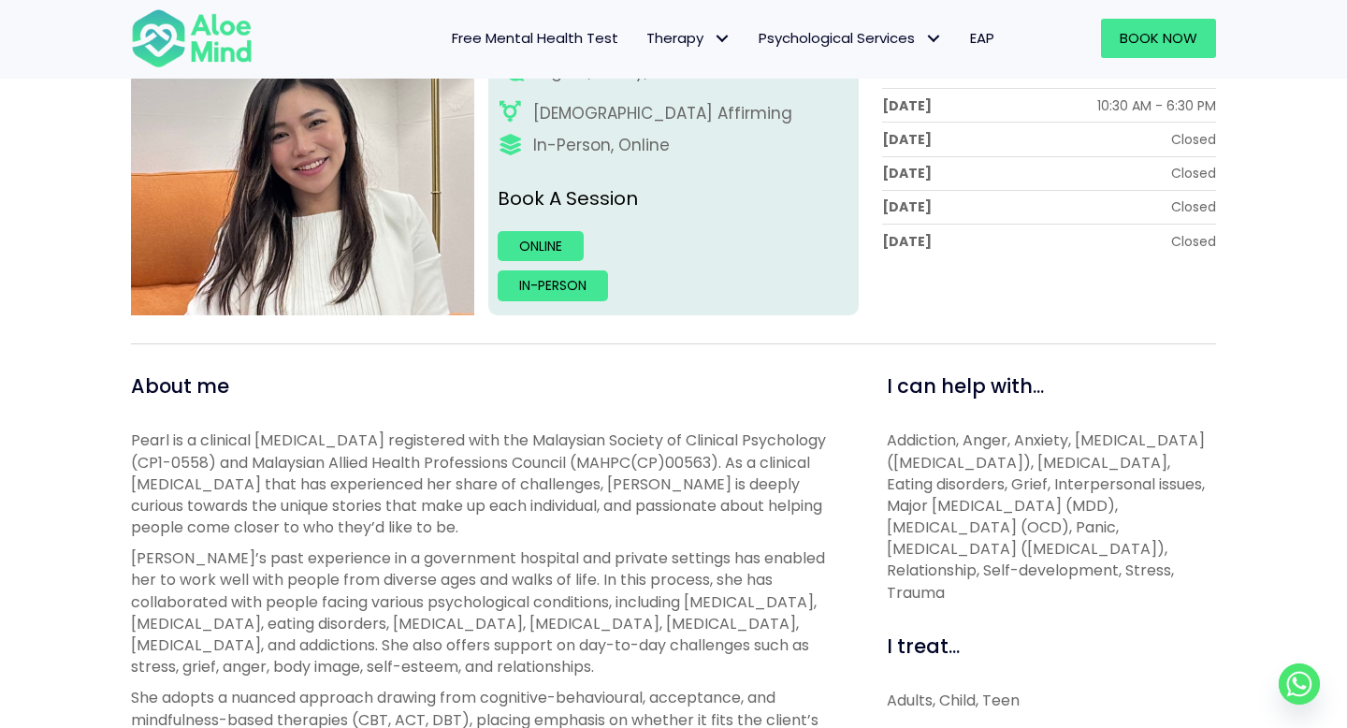
scroll to position [364, 0]
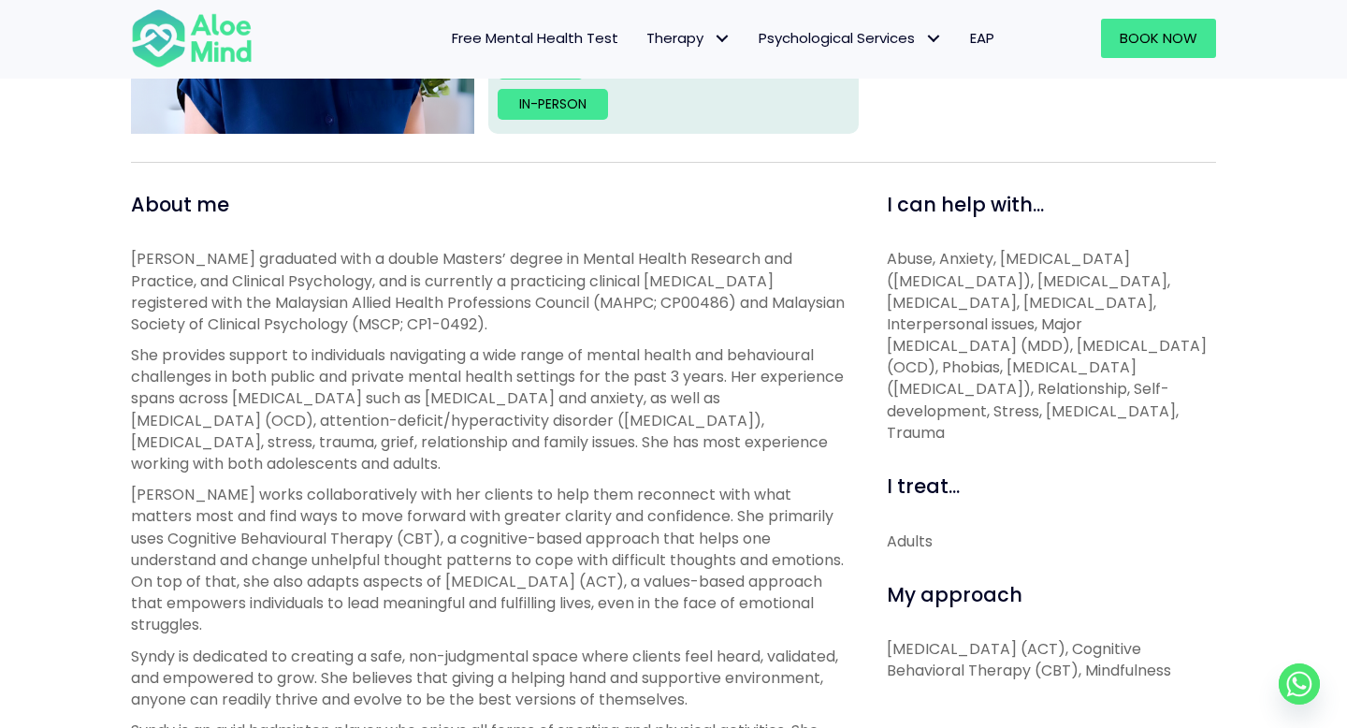
scroll to position [300, 0]
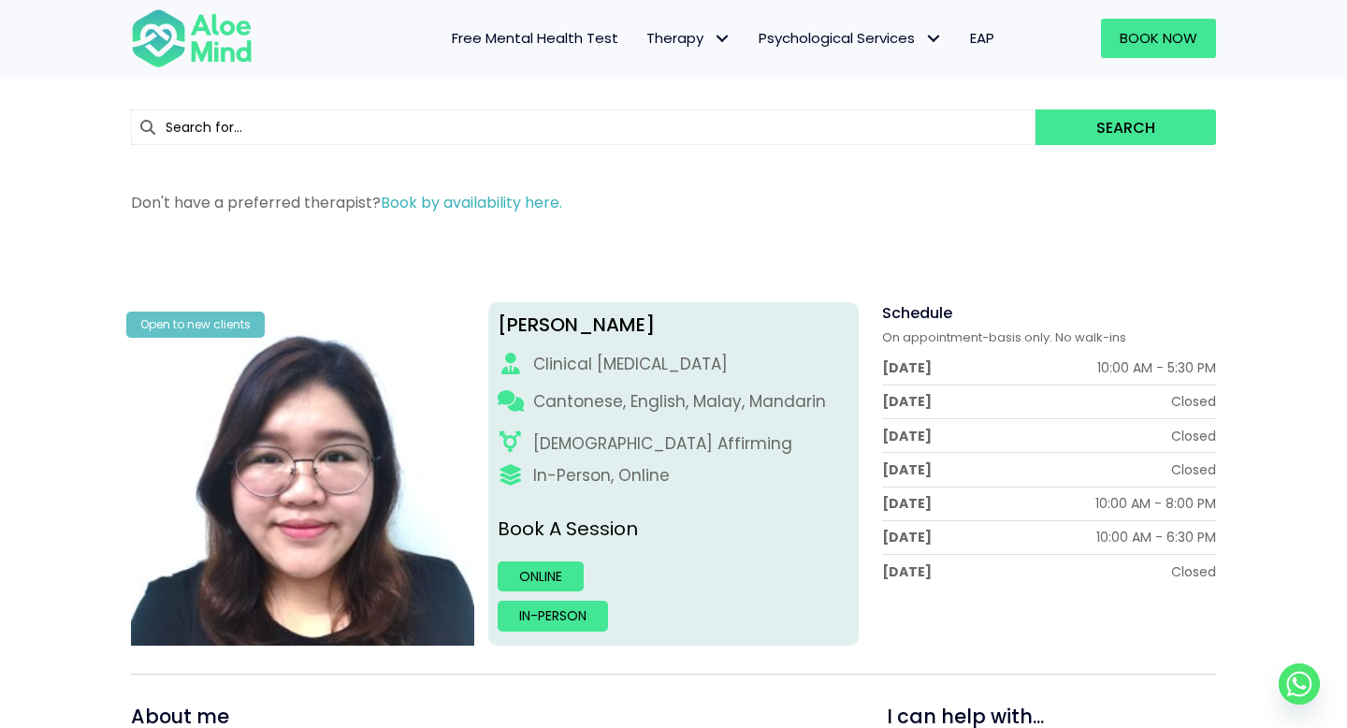
scroll to position [29, 0]
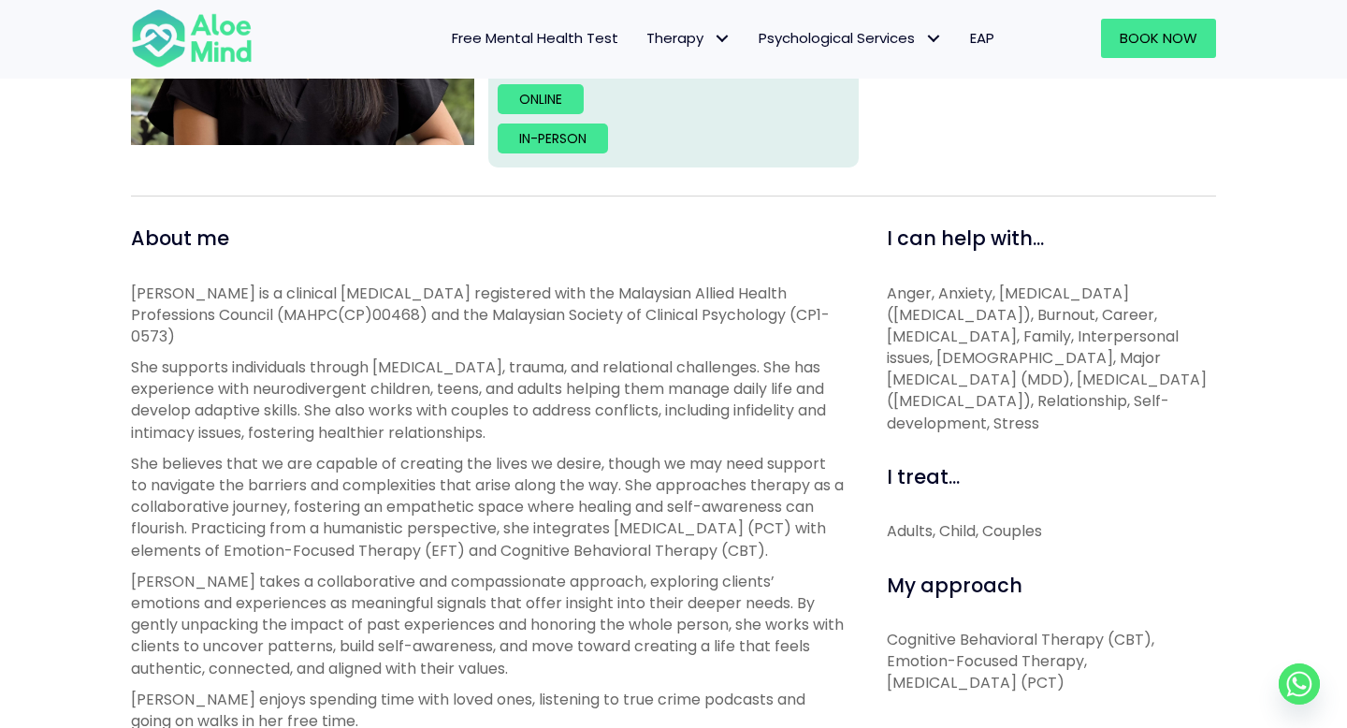
scroll to position [306, 0]
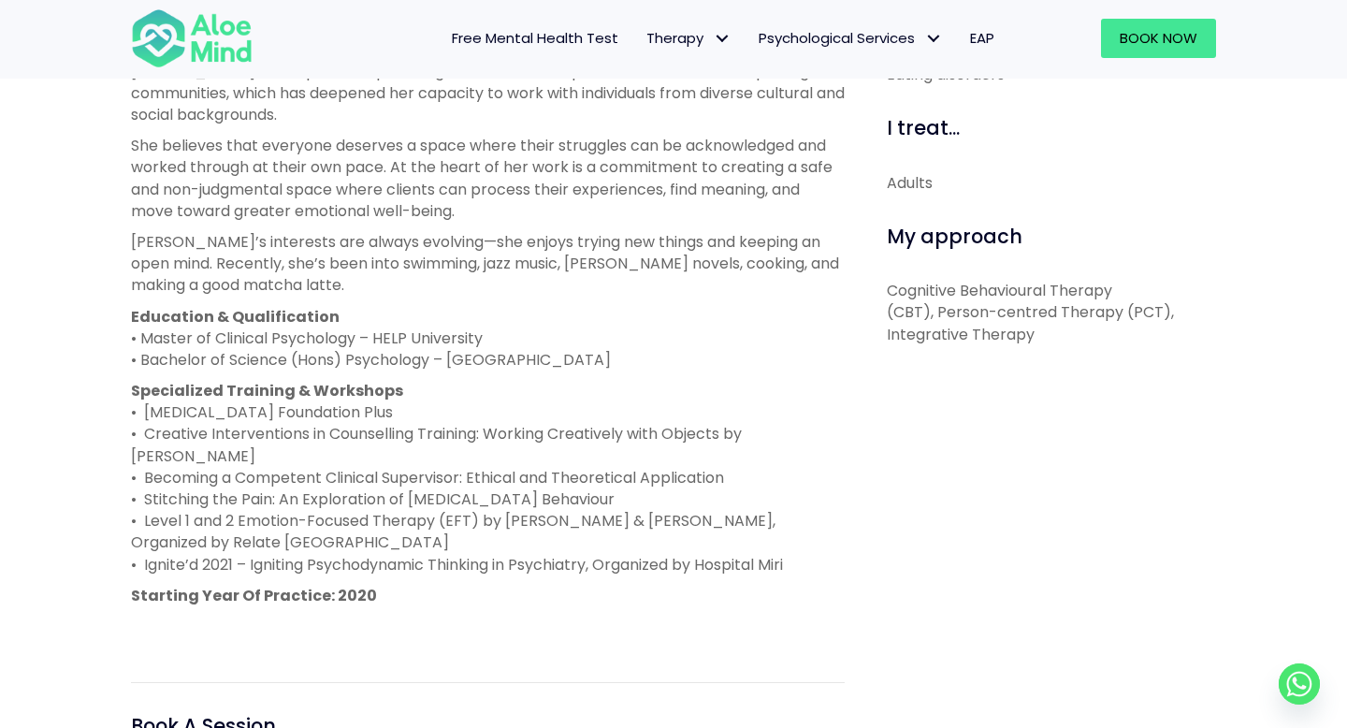
scroll to position [909, 0]
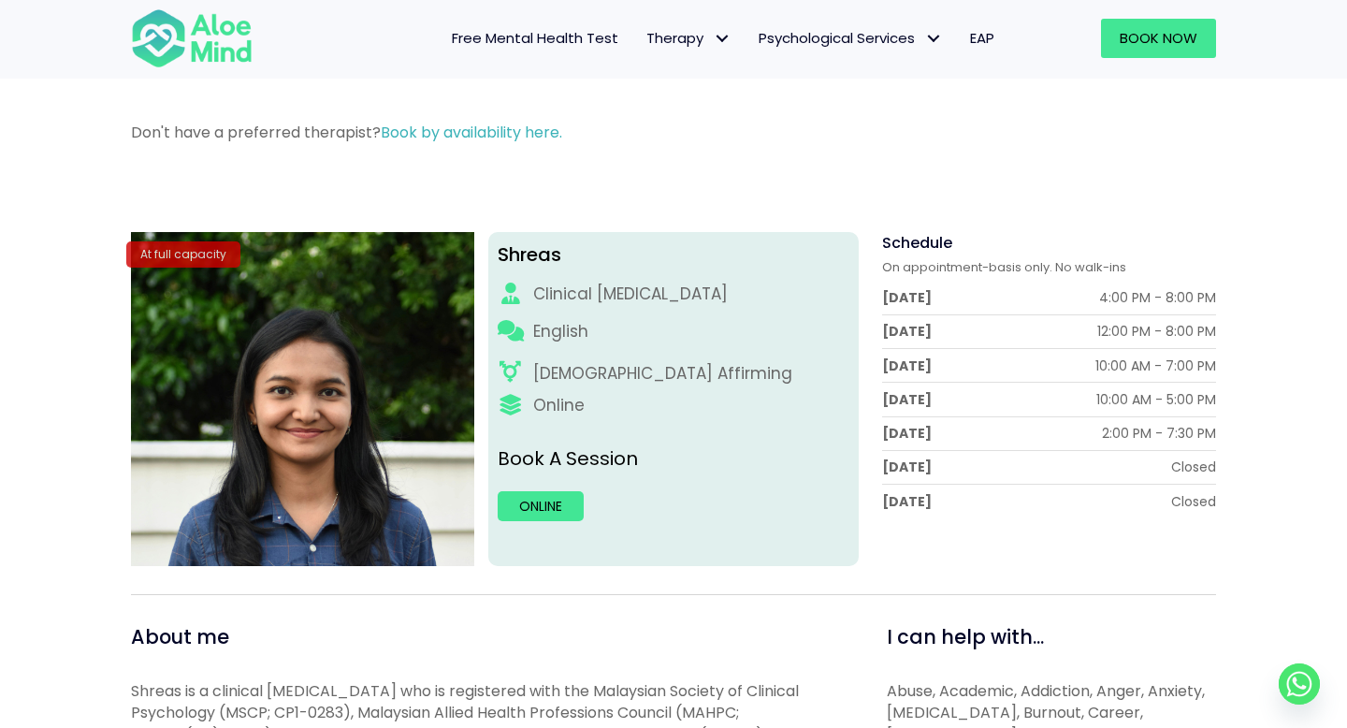
scroll to position [81, 0]
